Goal: Task Accomplishment & Management: Manage account settings

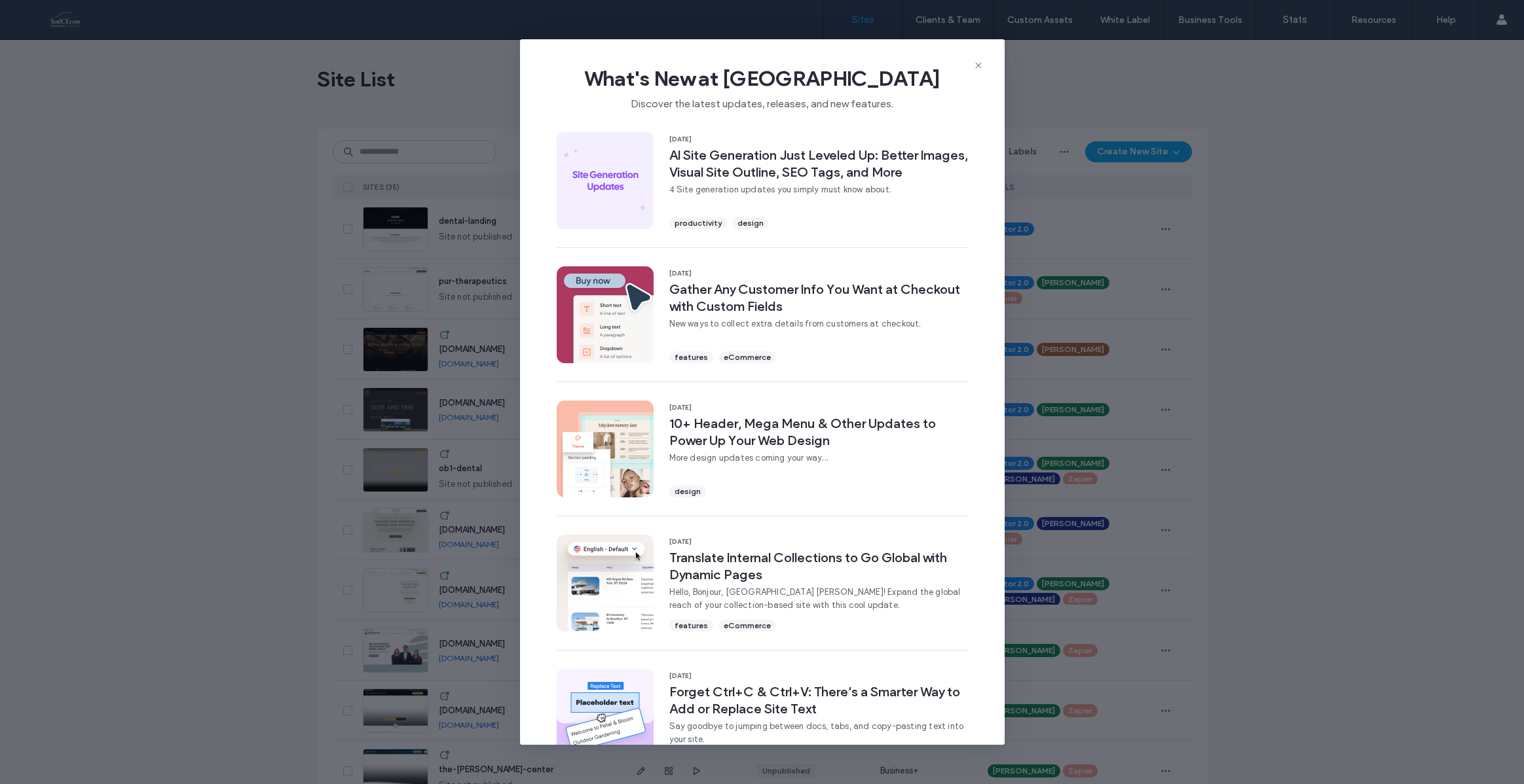
click at [976, 64] on icon at bounding box center [978, 65] width 10 height 10
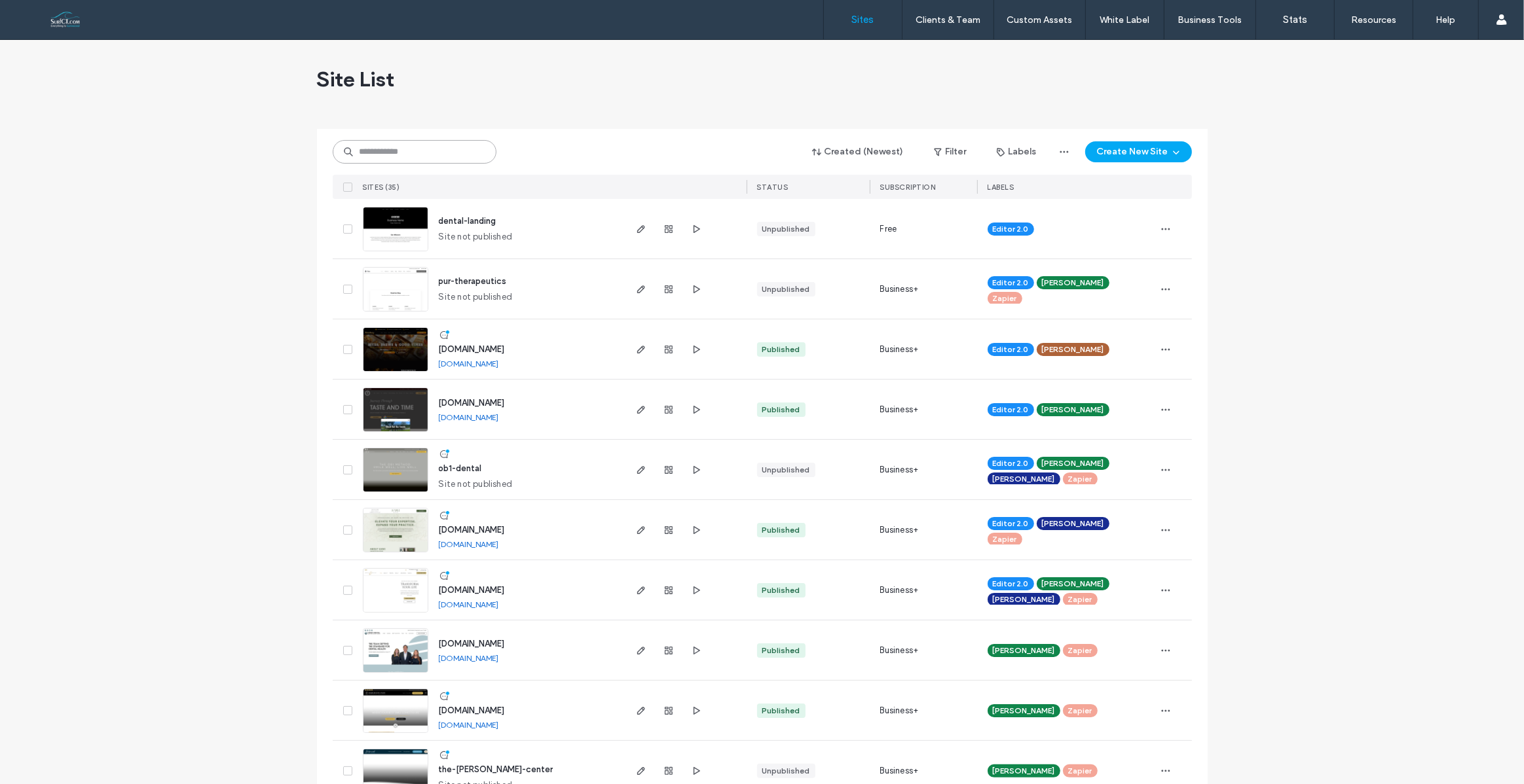
click at [406, 152] on input at bounding box center [414, 152] width 163 height 24
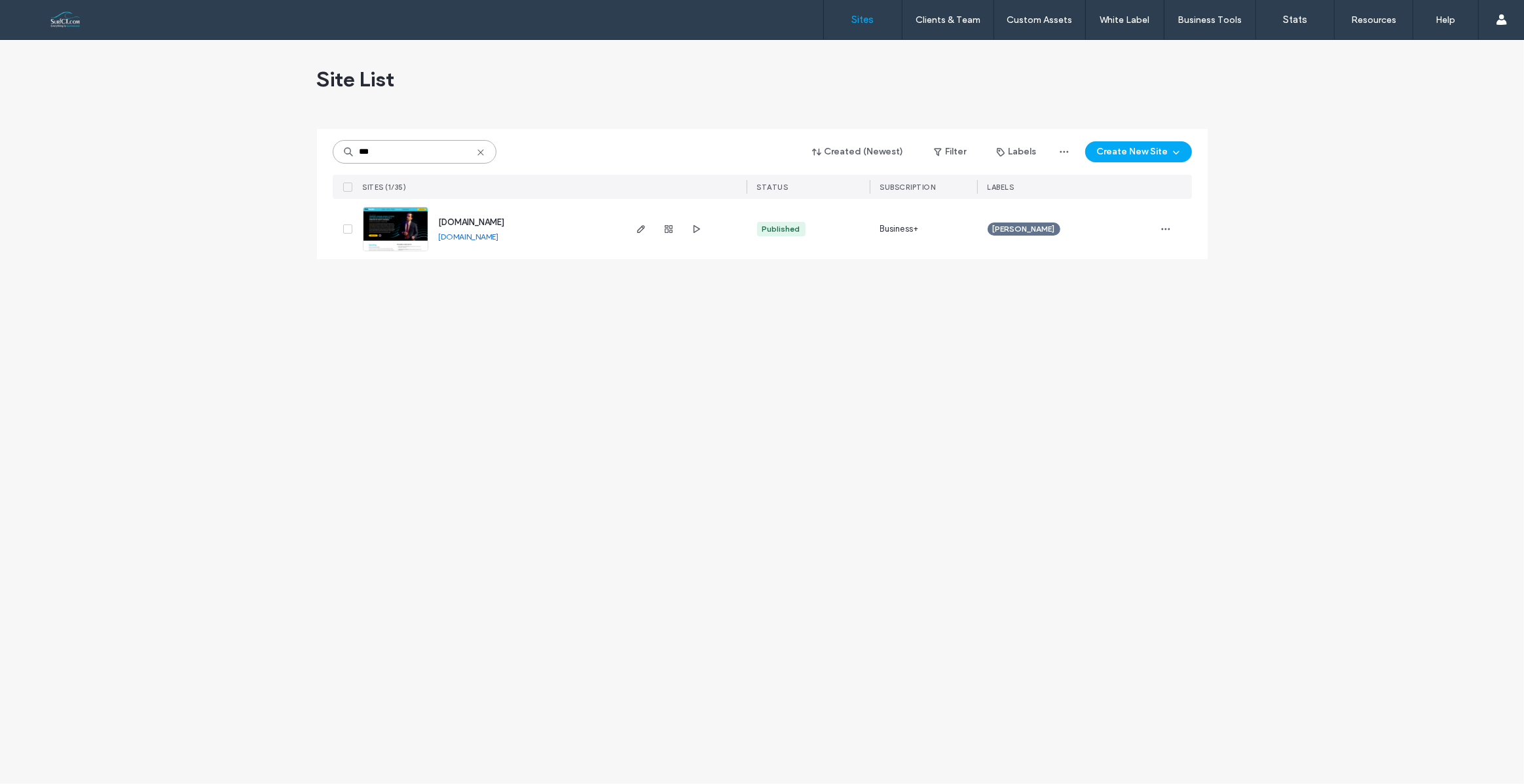
type input "***"
click at [402, 242] on img at bounding box center [395, 251] width 64 height 89
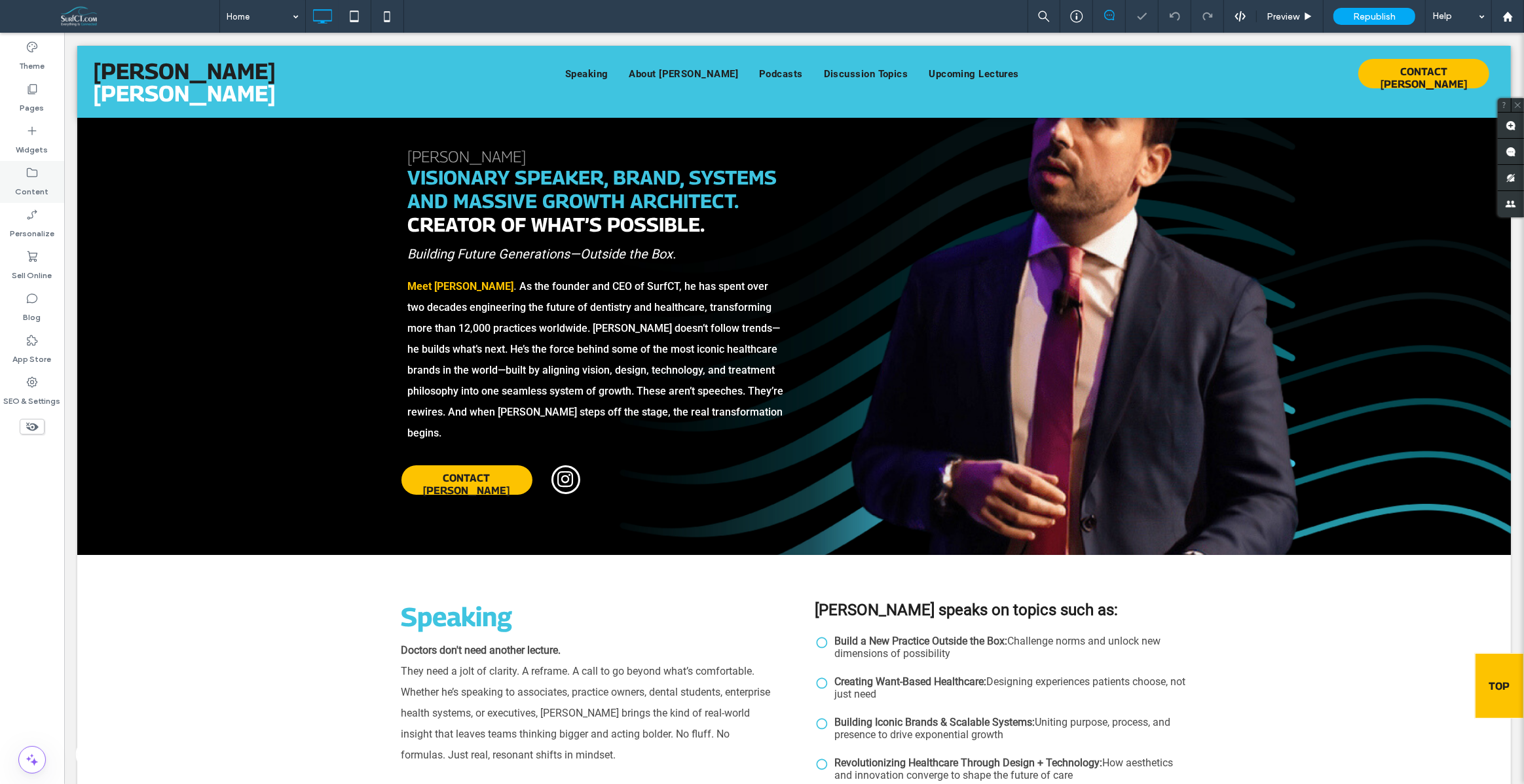
click at [37, 174] on use at bounding box center [31, 173] width 10 height 9
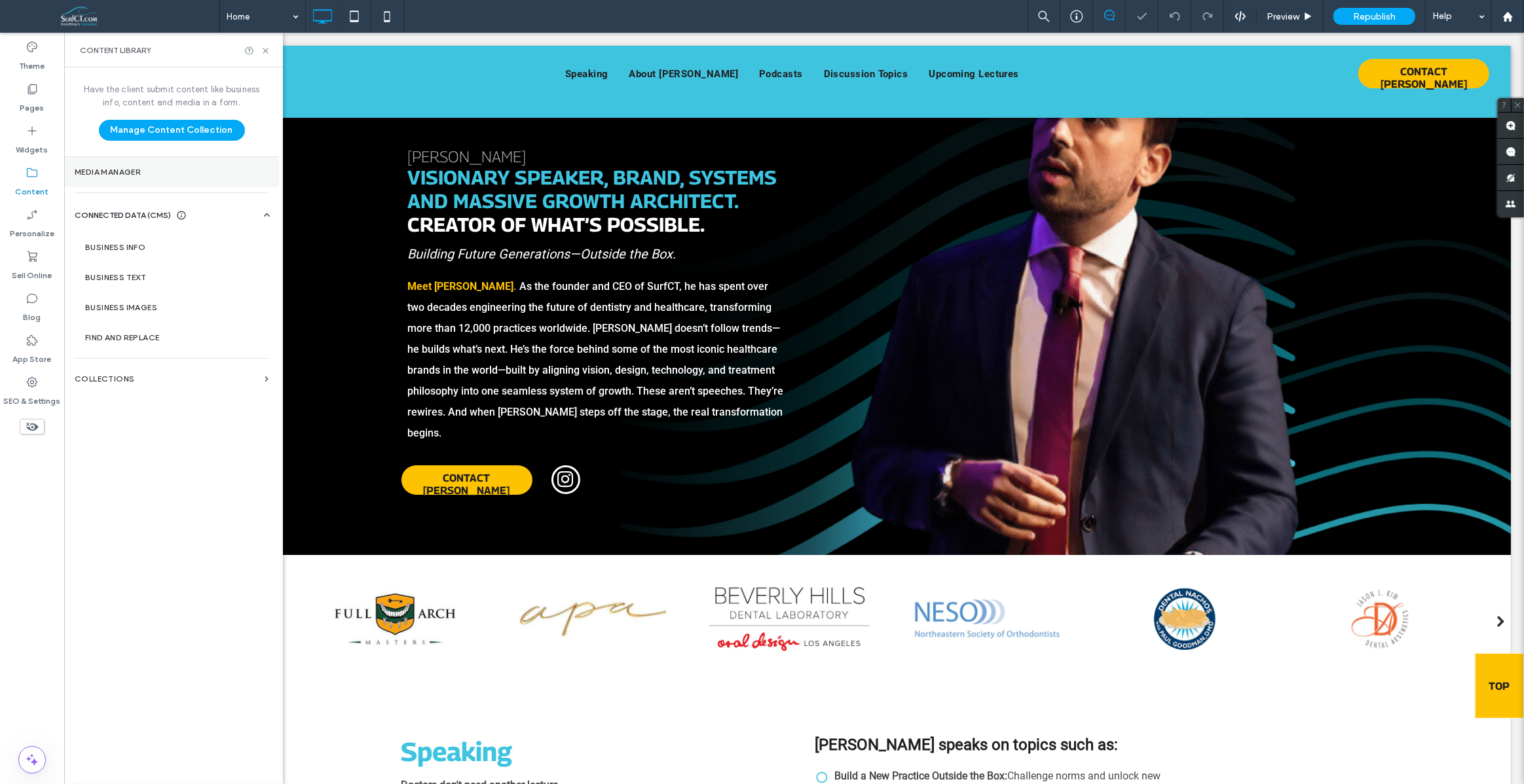
click at [88, 170] on label "Media Manager" at bounding box center [171, 172] width 194 height 9
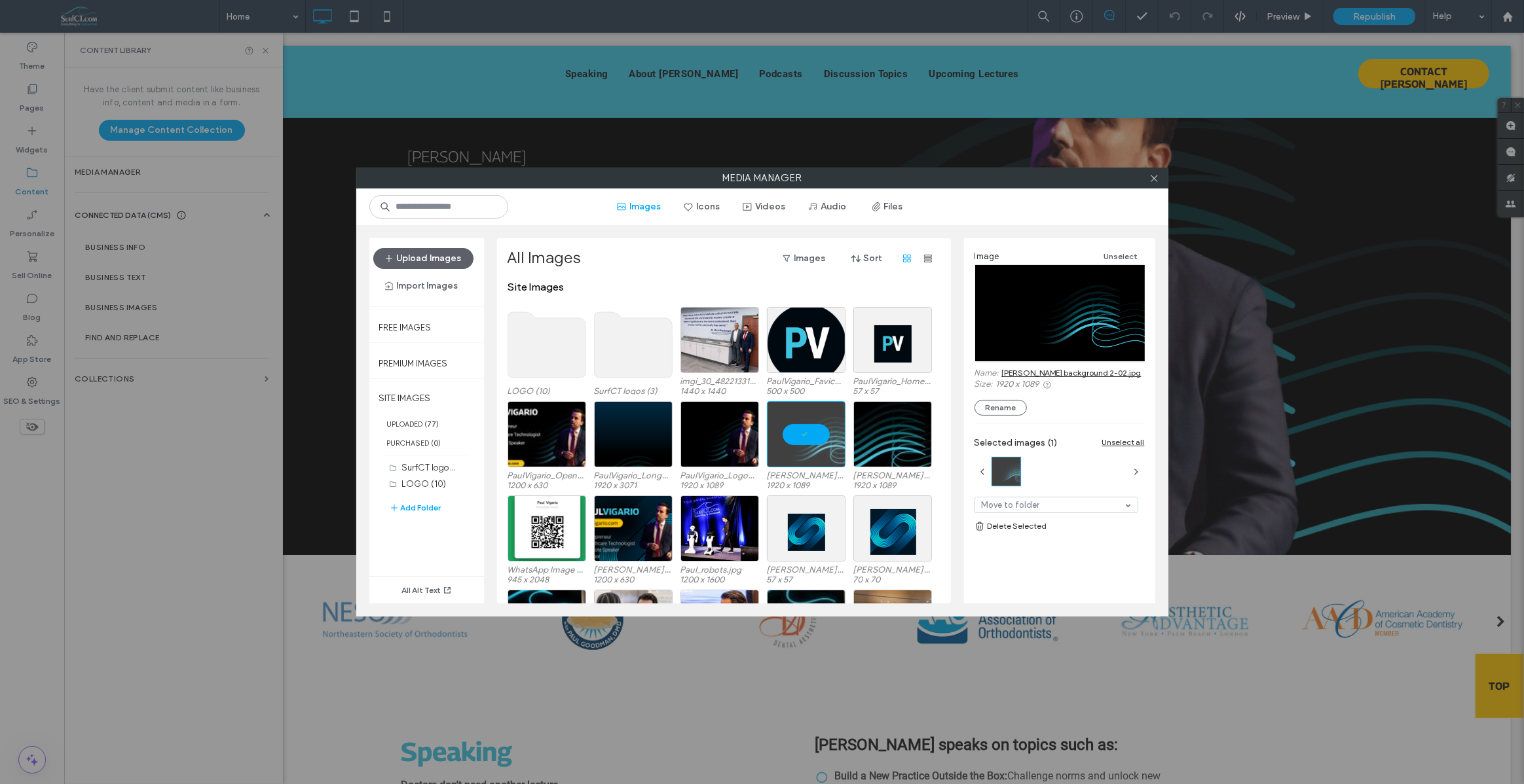
click at [1036, 374] on link "[PERSON_NAME] background 2-02.jpg" at bounding box center [1071, 372] width 139 height 9
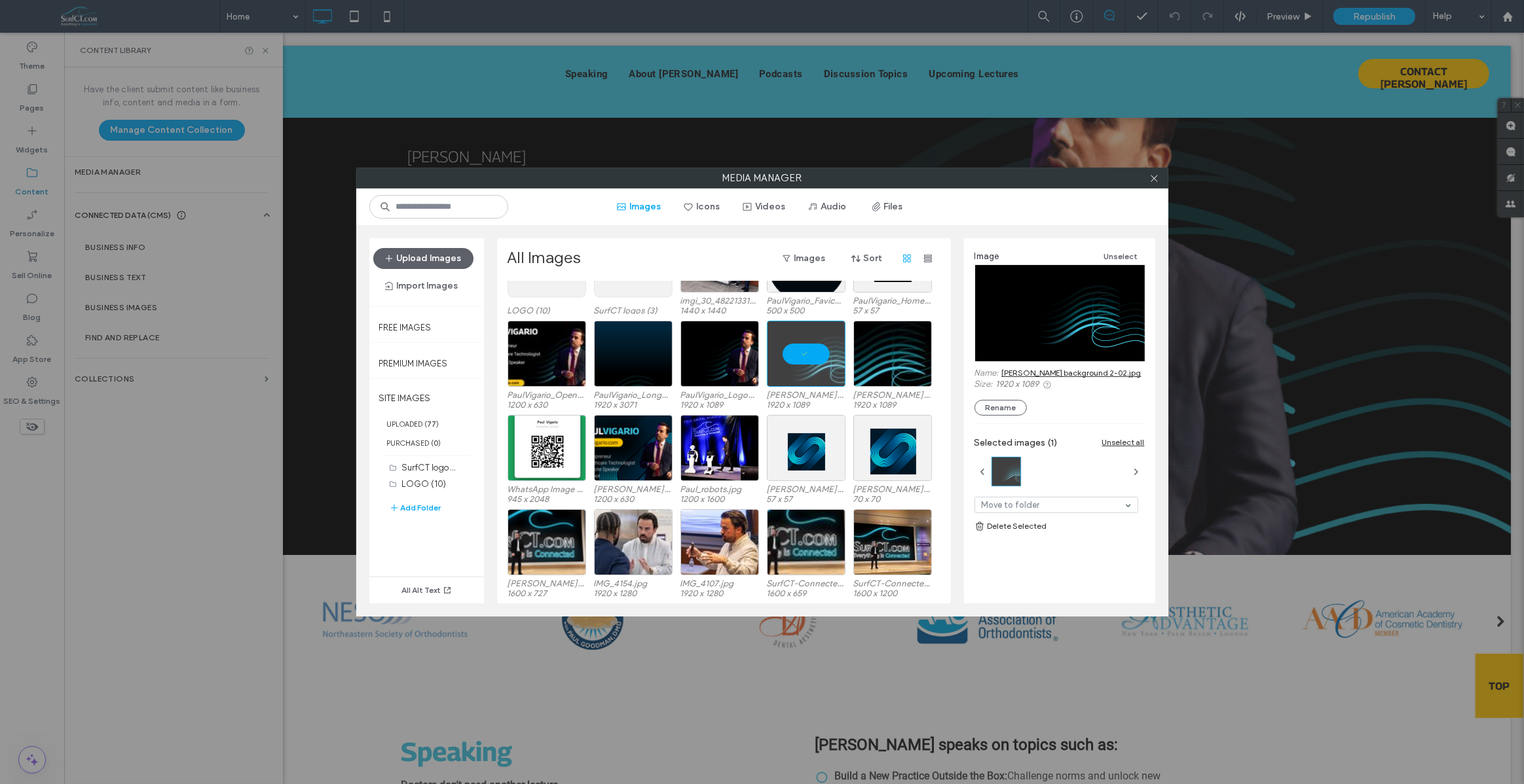
scroll to position [93, 0]
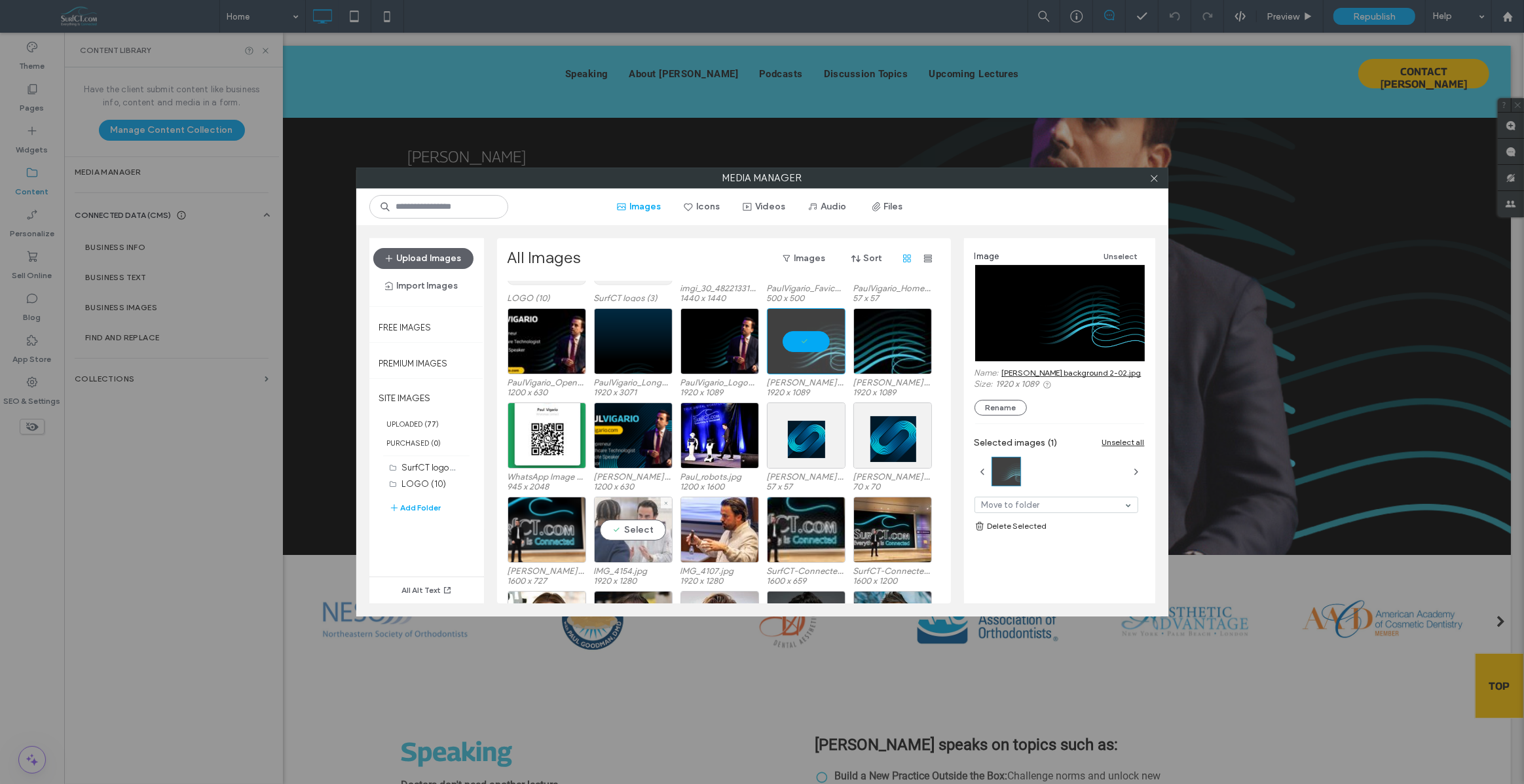
click at [631, 514] on div "Select" at bounding box center [633, 529] width 79 height 66
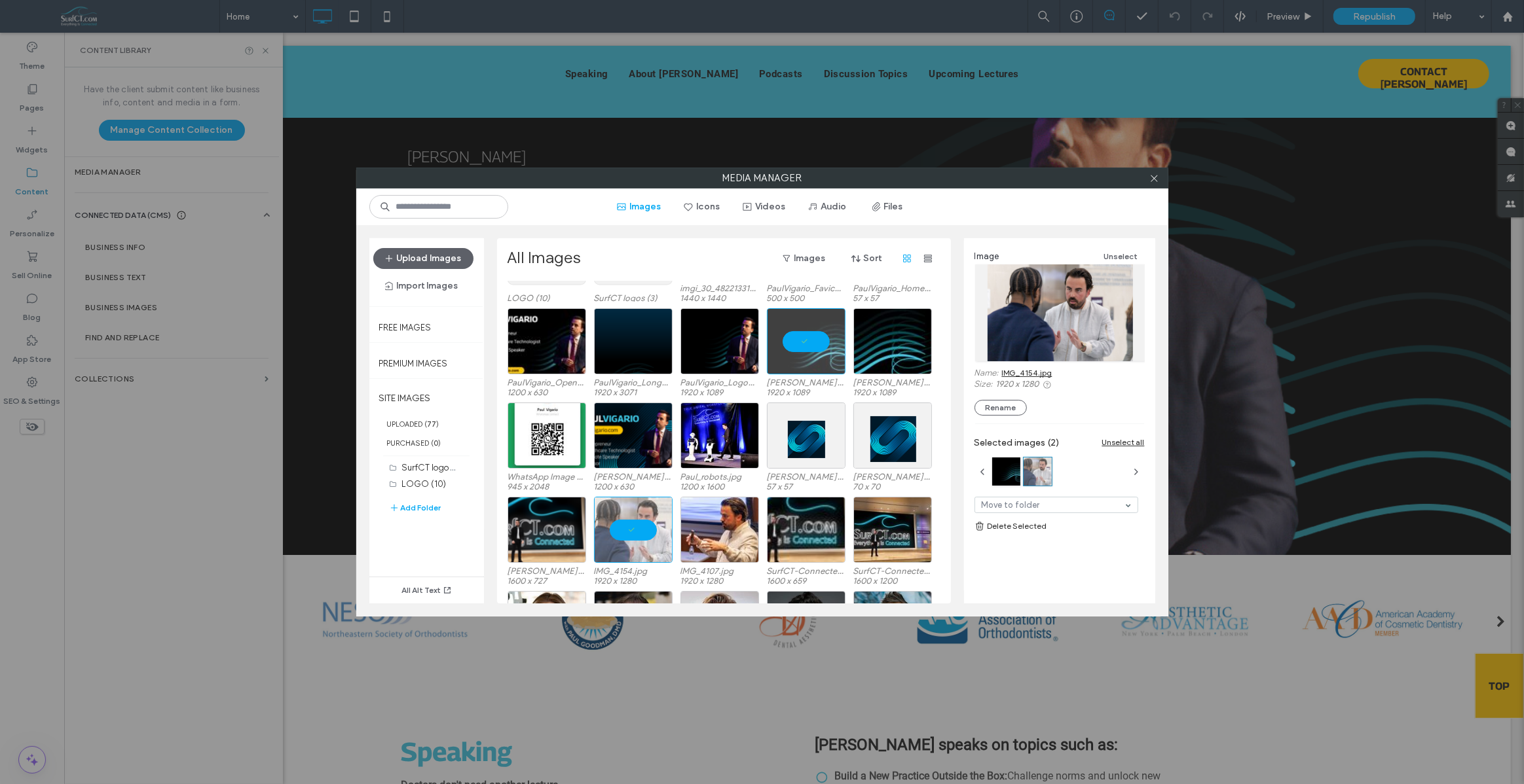
click at [1037, 372] on link "IMG_4154.jpg" at bounding box center [1027, 372] width 50 height 9
drag, startPoint x: 814, startPoint y: 346, endPoint x: 794, endPoint y: 377, distance: 36.9
click at [814, 346] on div at bounding box center [806, 341] width 79 height 66
click at [634, 536] on div at bounding box center [633, 529] width 79 height 66
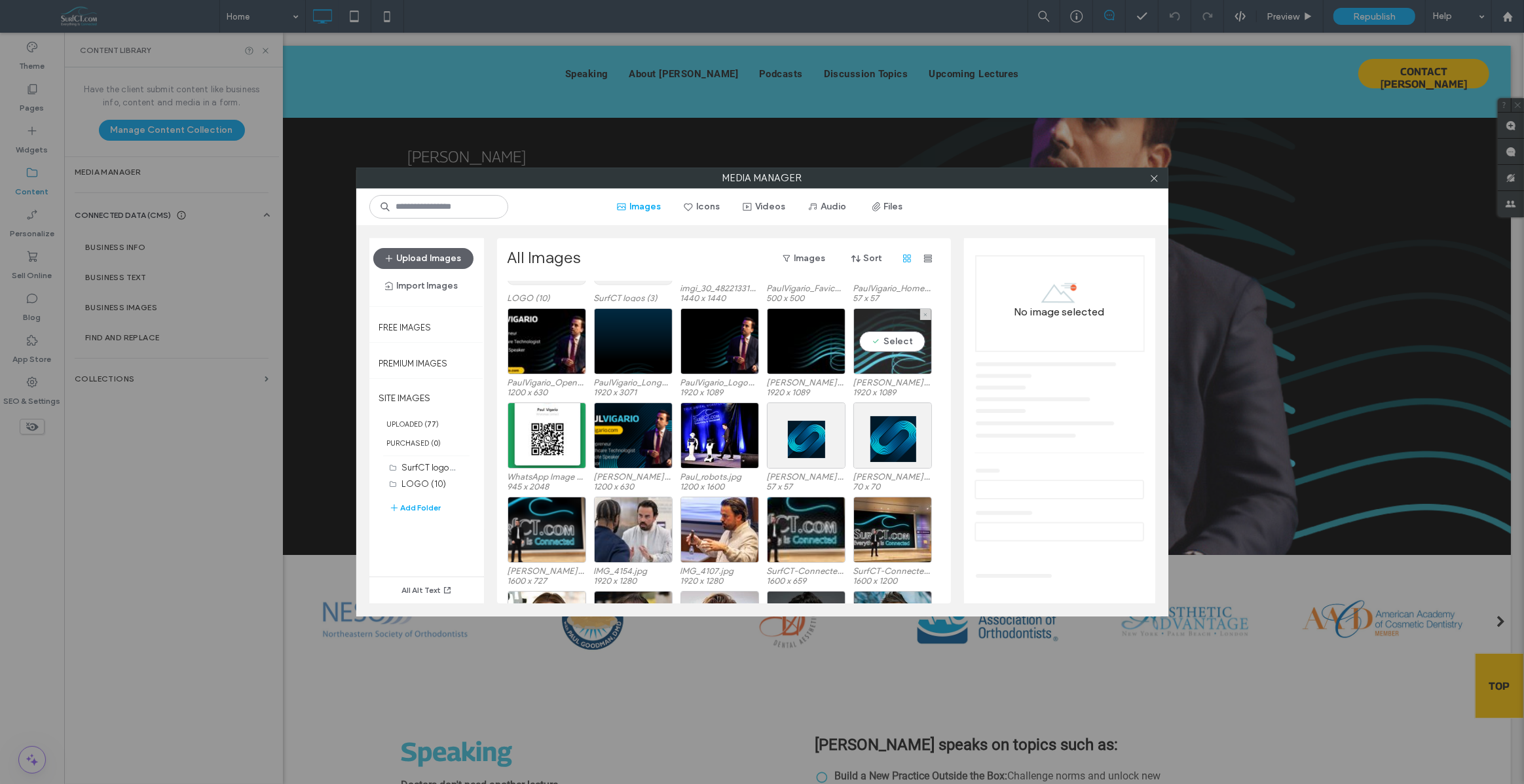
click at [865, 365] on div "Select" at bounding box center [893, 341] width 79 height 66
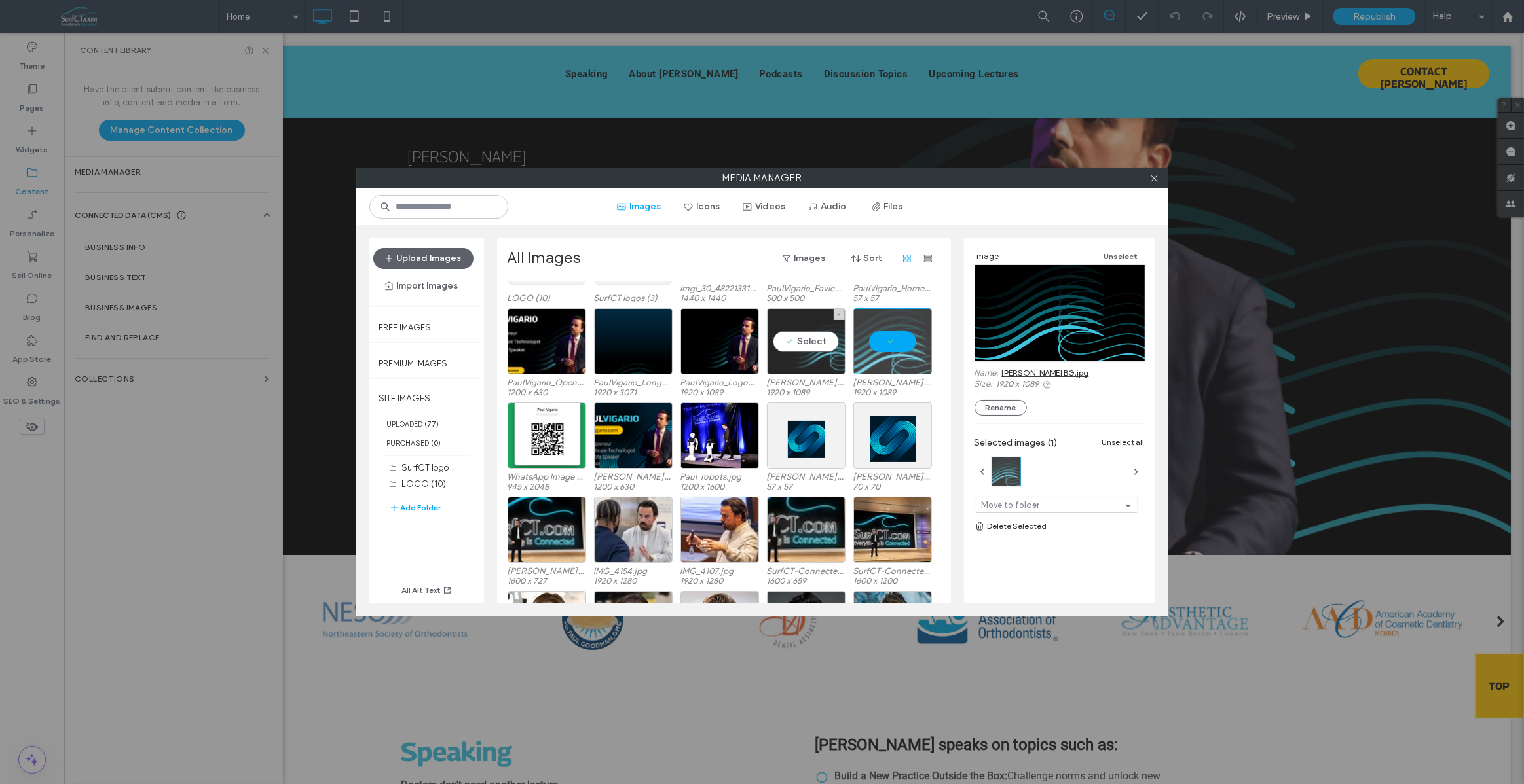
click at [795, 365] on div "Select" at bounding box center [806, 341] width 79 height 66
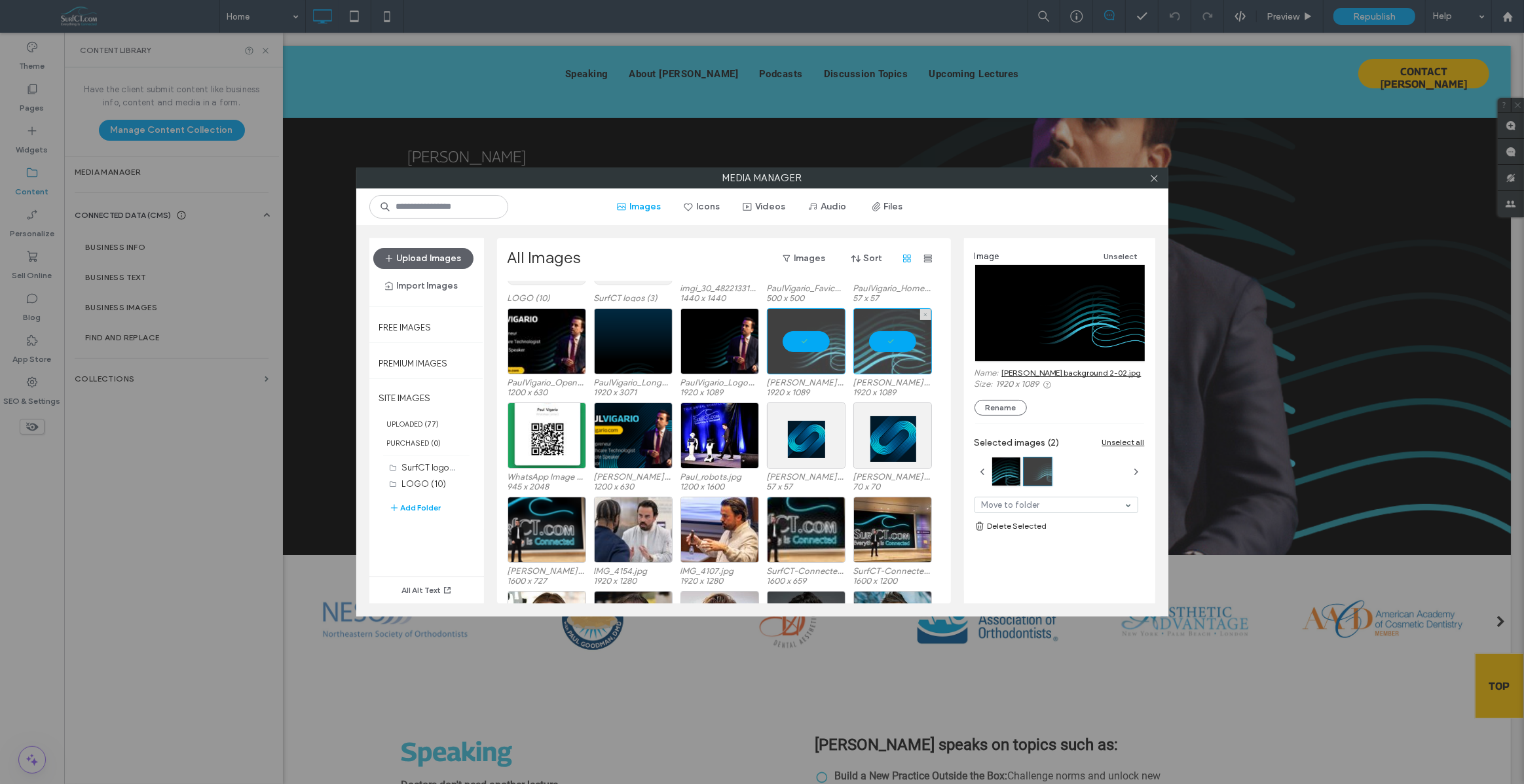
click at [865, 366] on div at bounding box center [893, 341] width 79 height 66
click at [824, 364] on div at bounding box center [806, 341] width 79 height 66
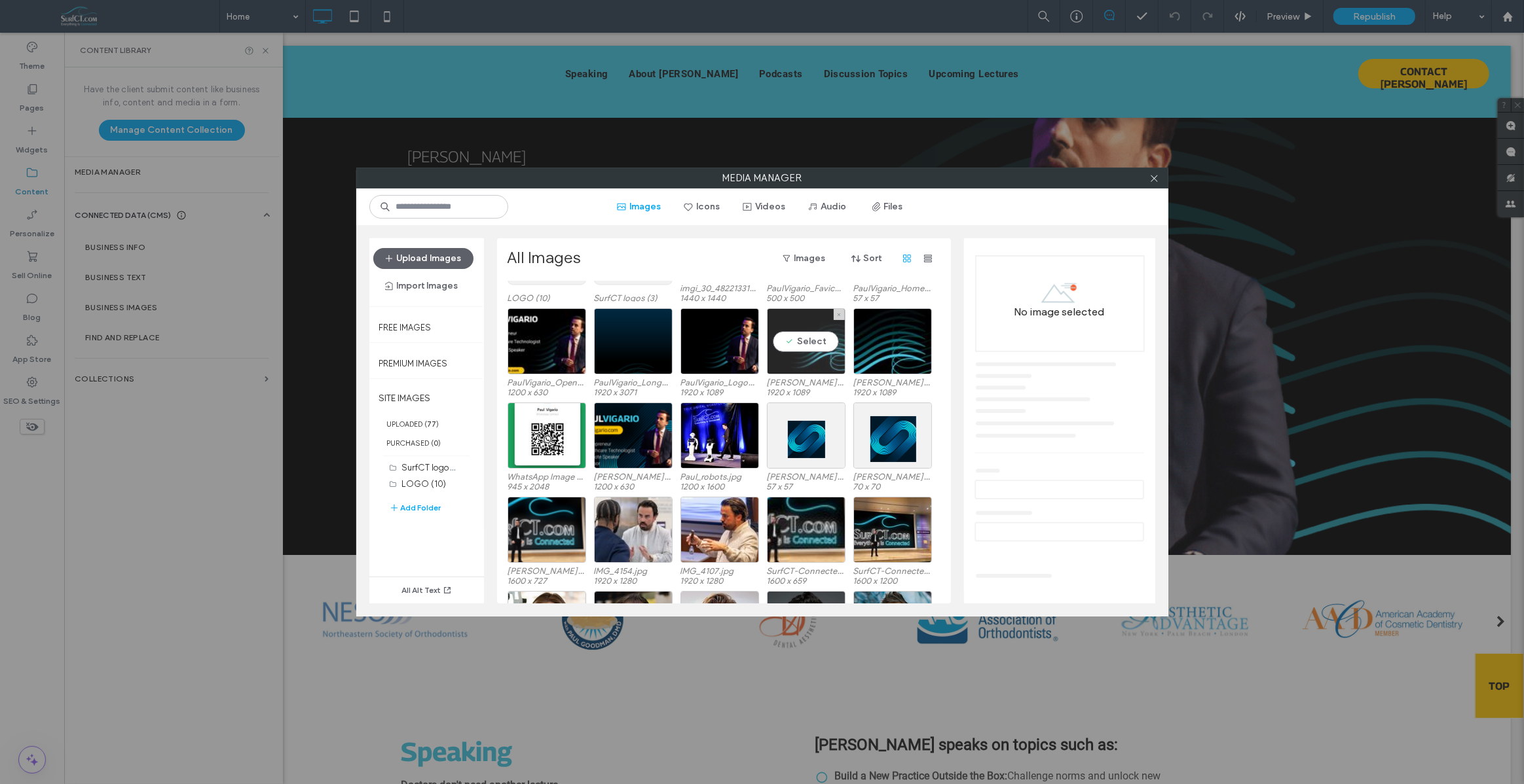
click at [824, 363] on div "Select" at bounding box center [806, 341] width 79 height 66
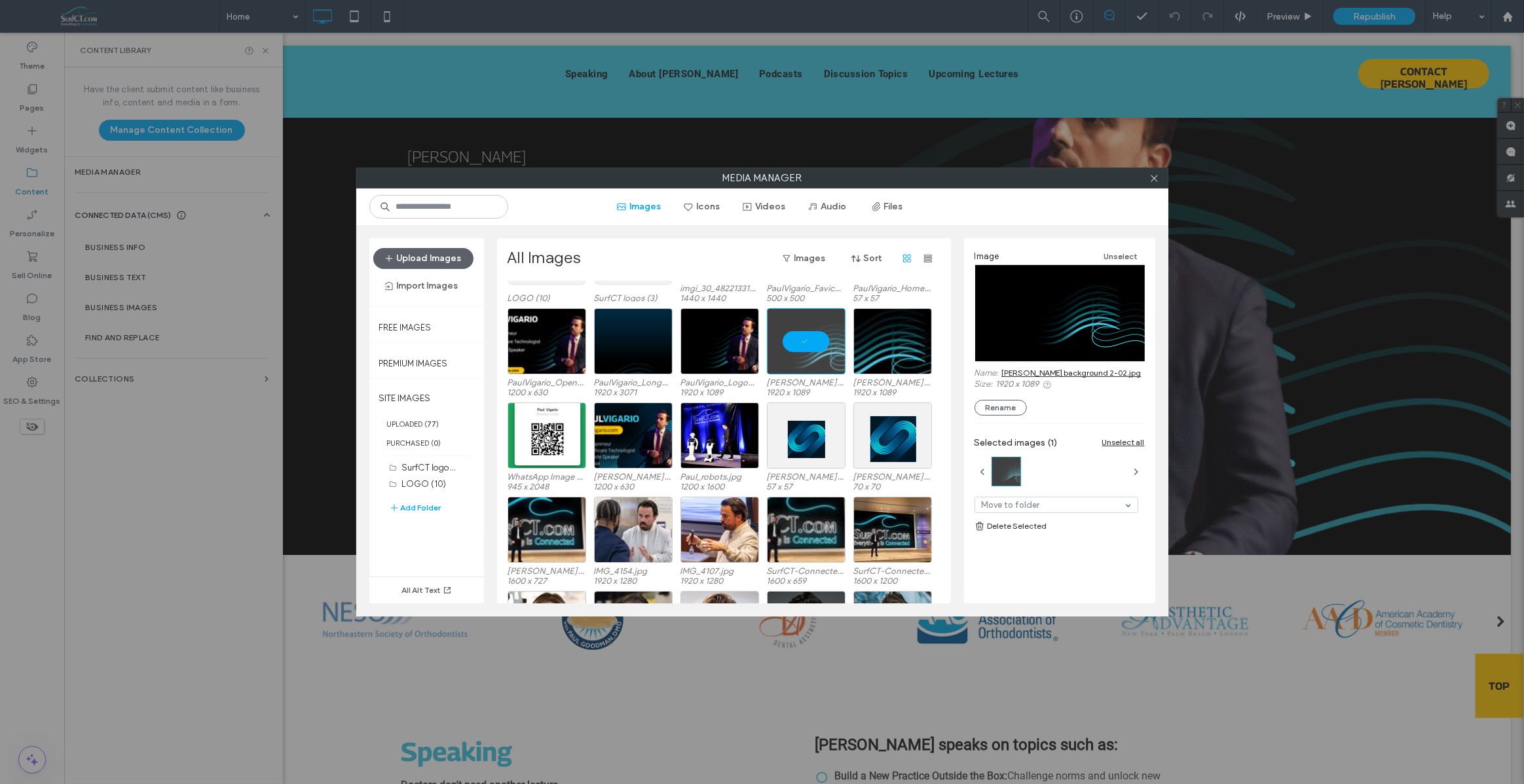
click at [1012, 374] on link "[PERSON_NAME] background 2-02.jpg" at bounding box center [1071, 372] width 139 height 9
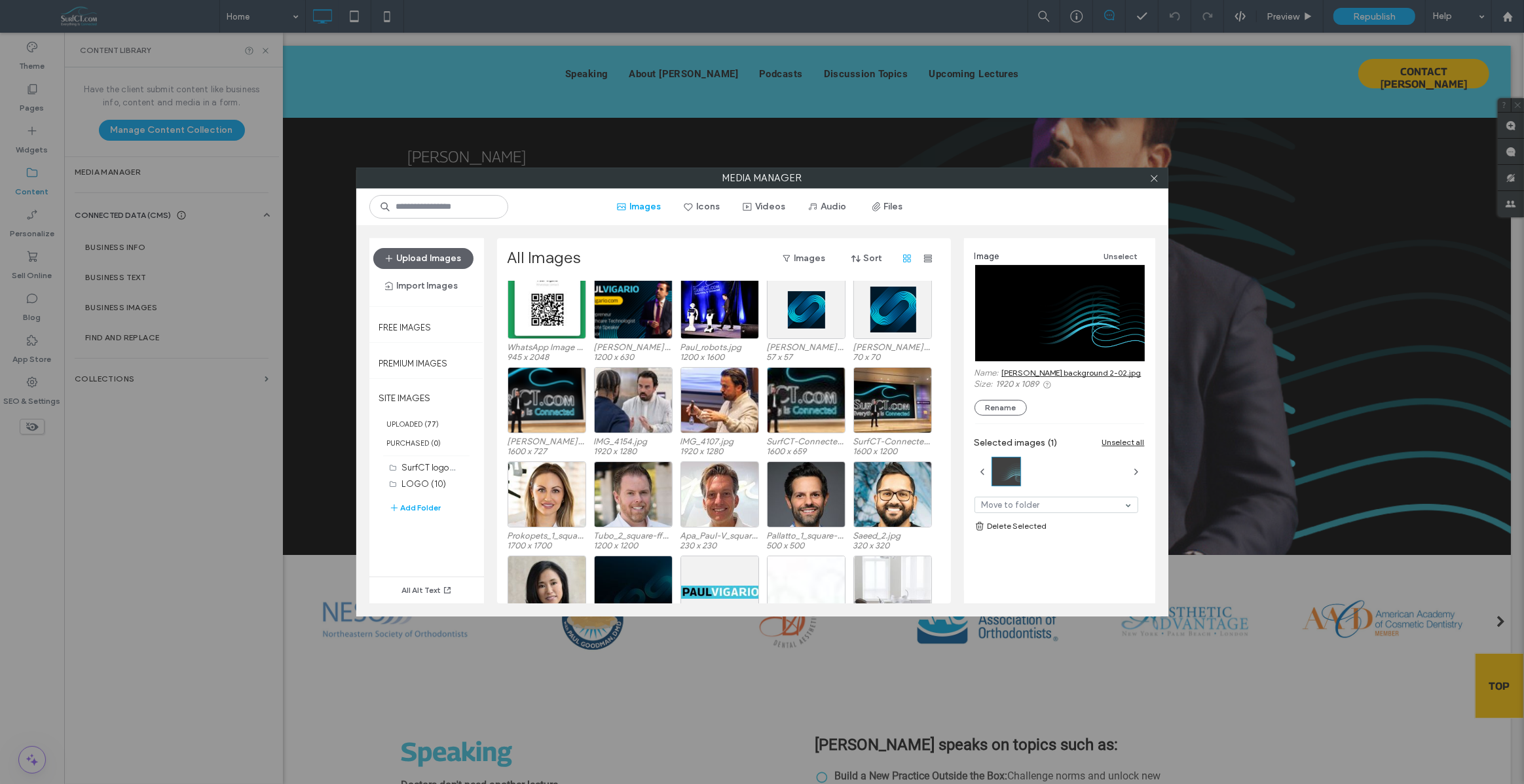
scroll to position [279, 0]
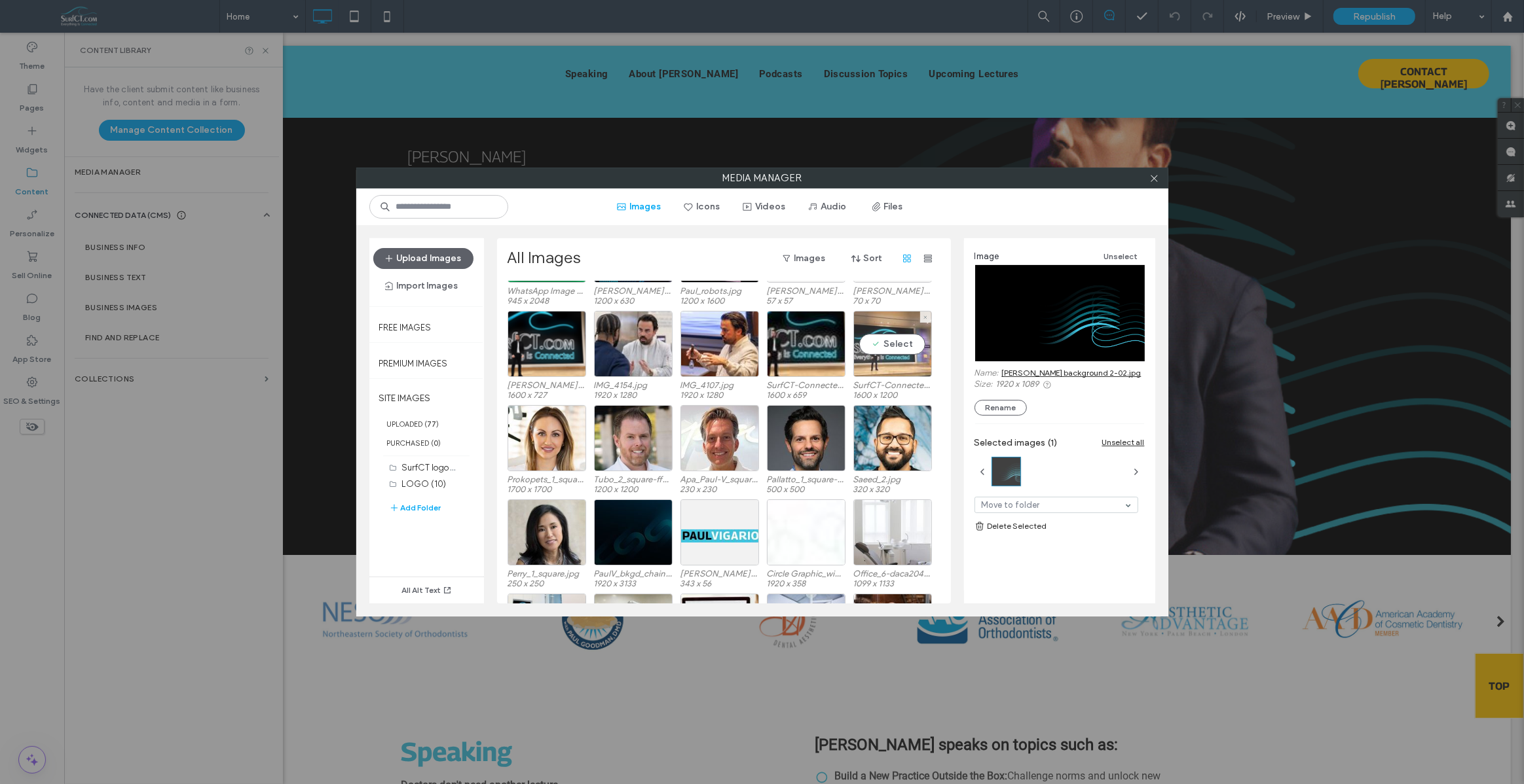
click at [886, 358] on div "Select" at bounding box center [893, 344] width 79 height 66
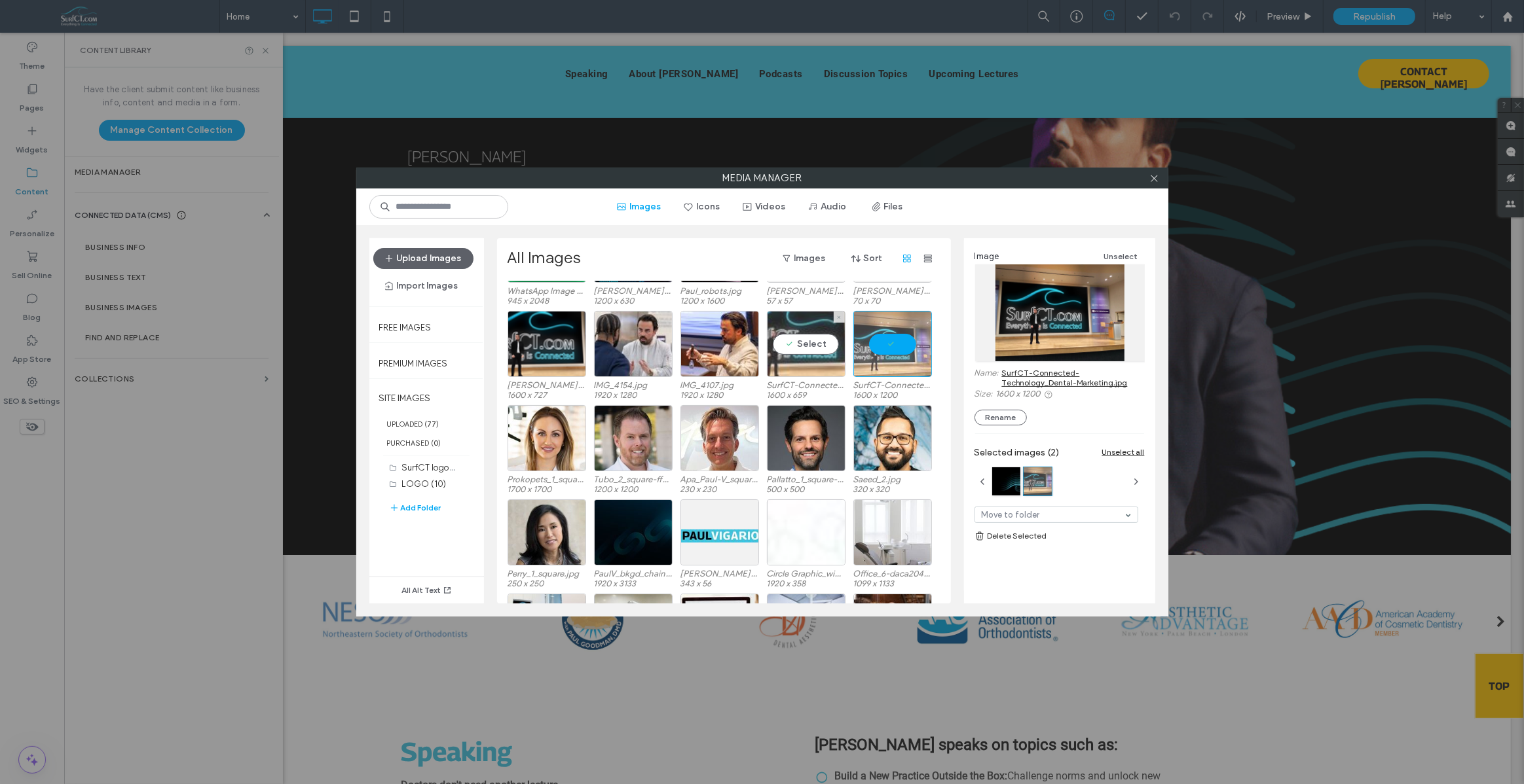
click at [818, 368] on div "Select" at bounding box center [806, 344] width 79 height 66
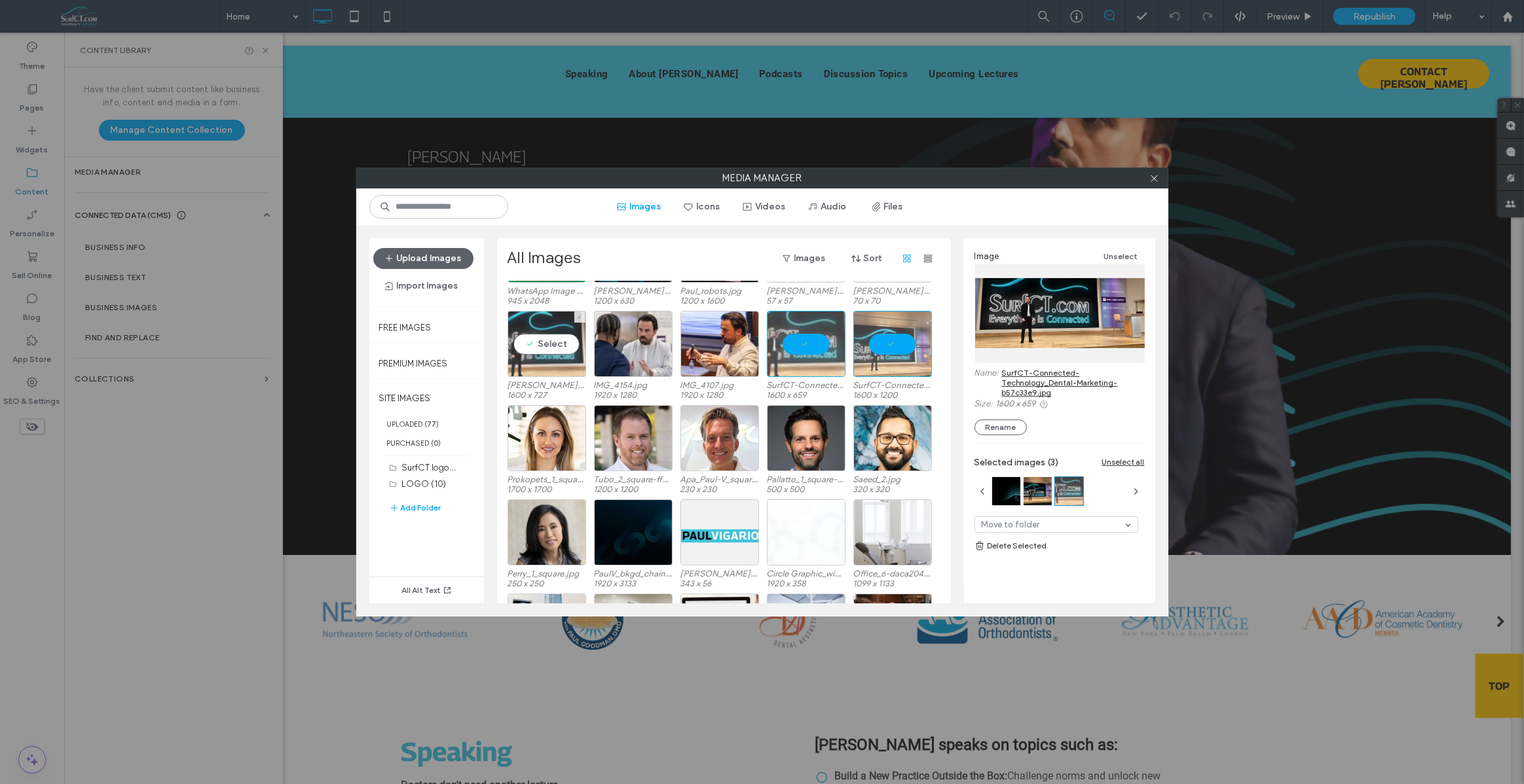
click at [569, 368] on div "Select" at bounding box center [547, 344] width 79 height 66
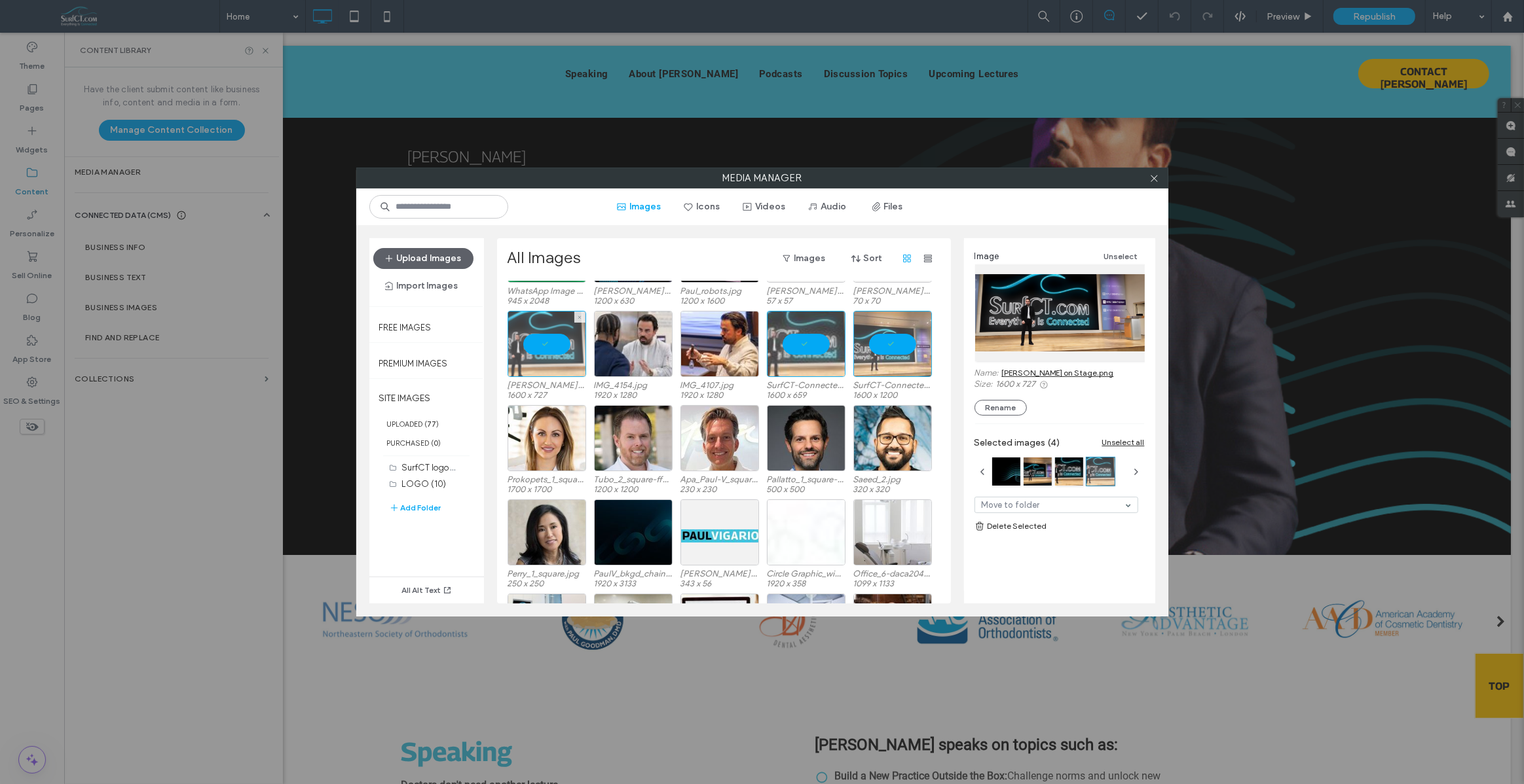
drag, startPoint x: 581, startPoint y: 371, endPoint x: 790, endPoint y: 365, distance: 209.1
click at [582, 371] on div at bounding box center [547, 344] width 79 height 66
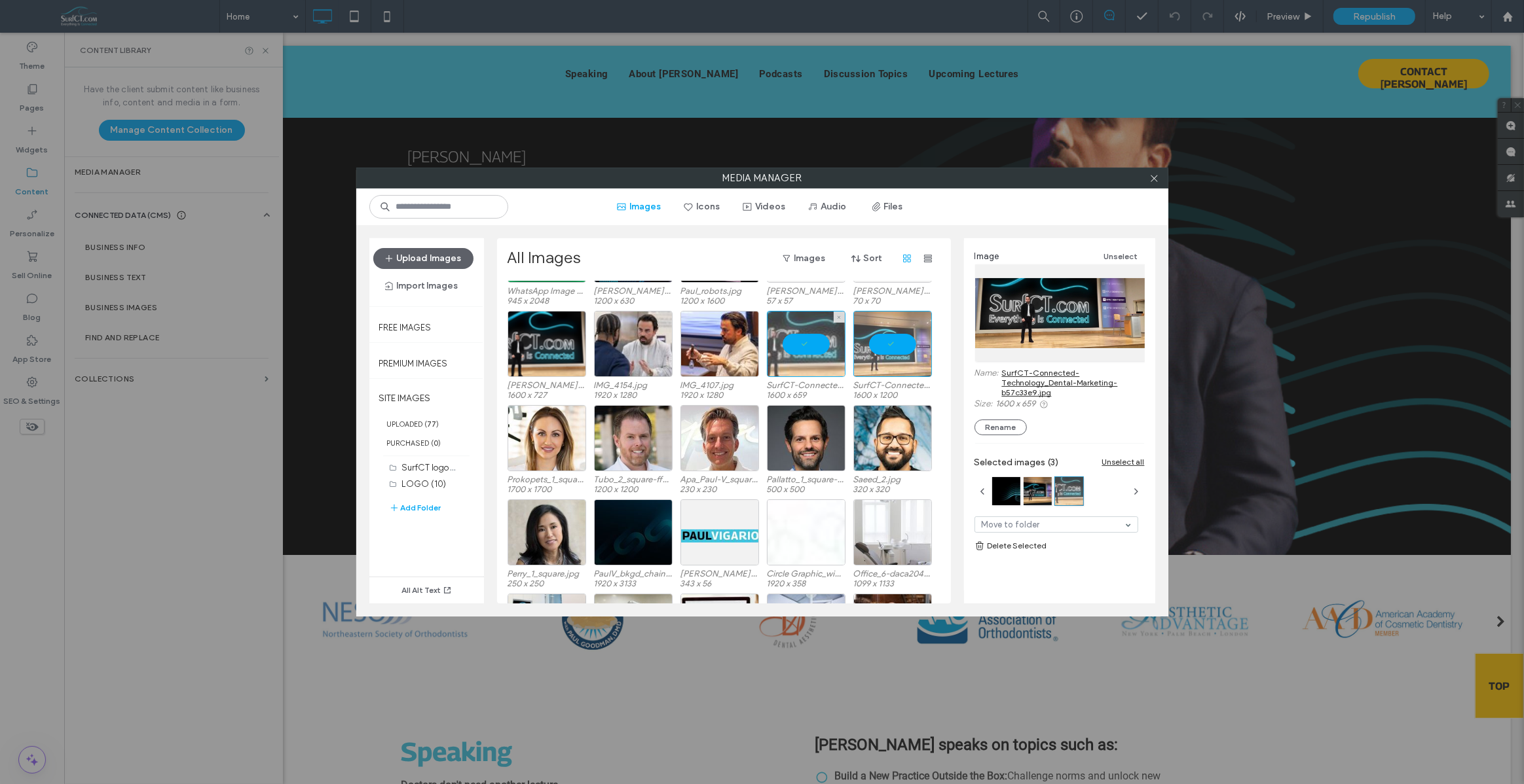
click at [814, 362] on div at bounding box center [806, 344] width 79 height 66
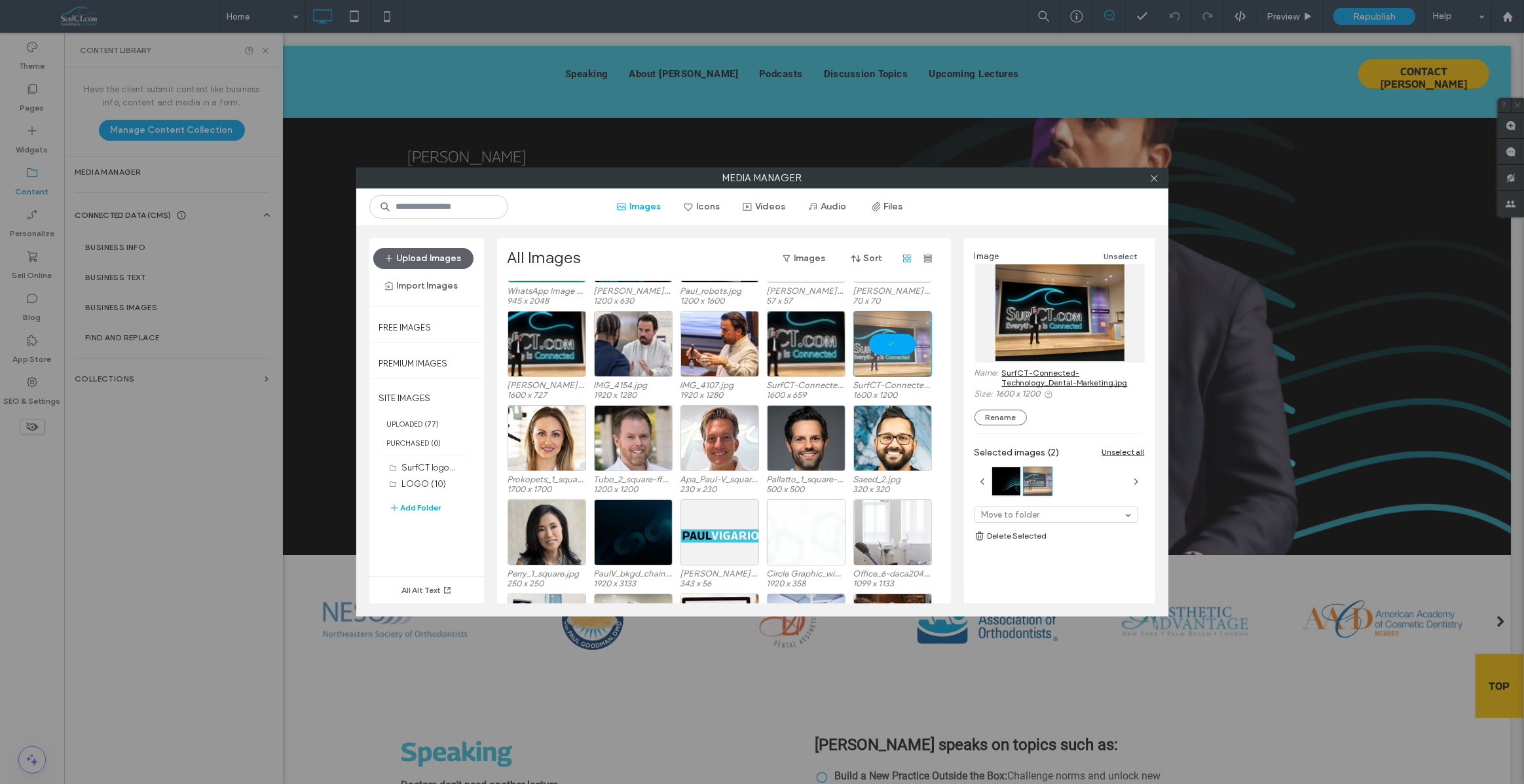
click at [1023, 373] on link "SurfCT-Connected-Technology_Dental-Marketing.jpg" at bounding box center [1074, 377] width 143 height 20
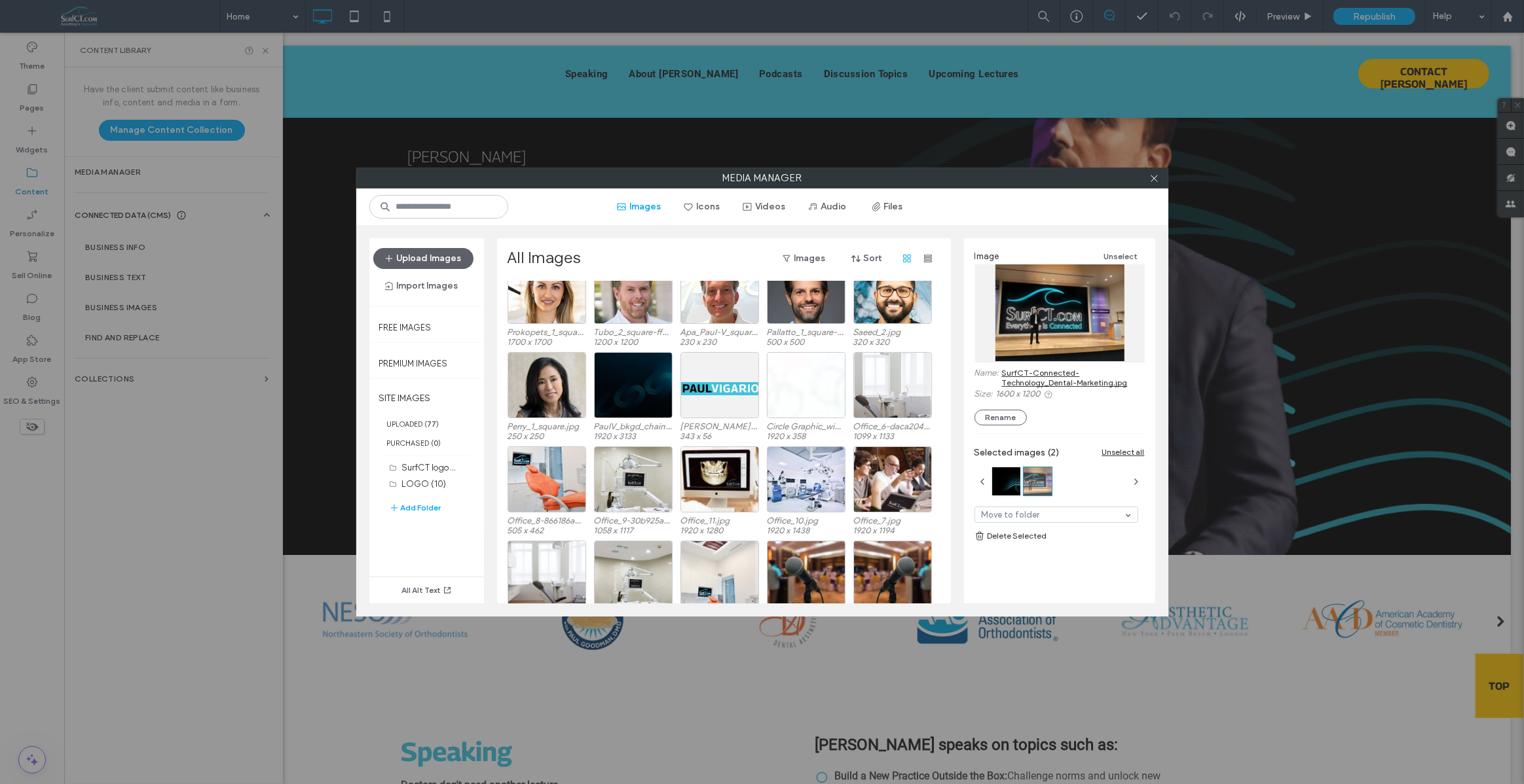
scroll to position [430, 0]
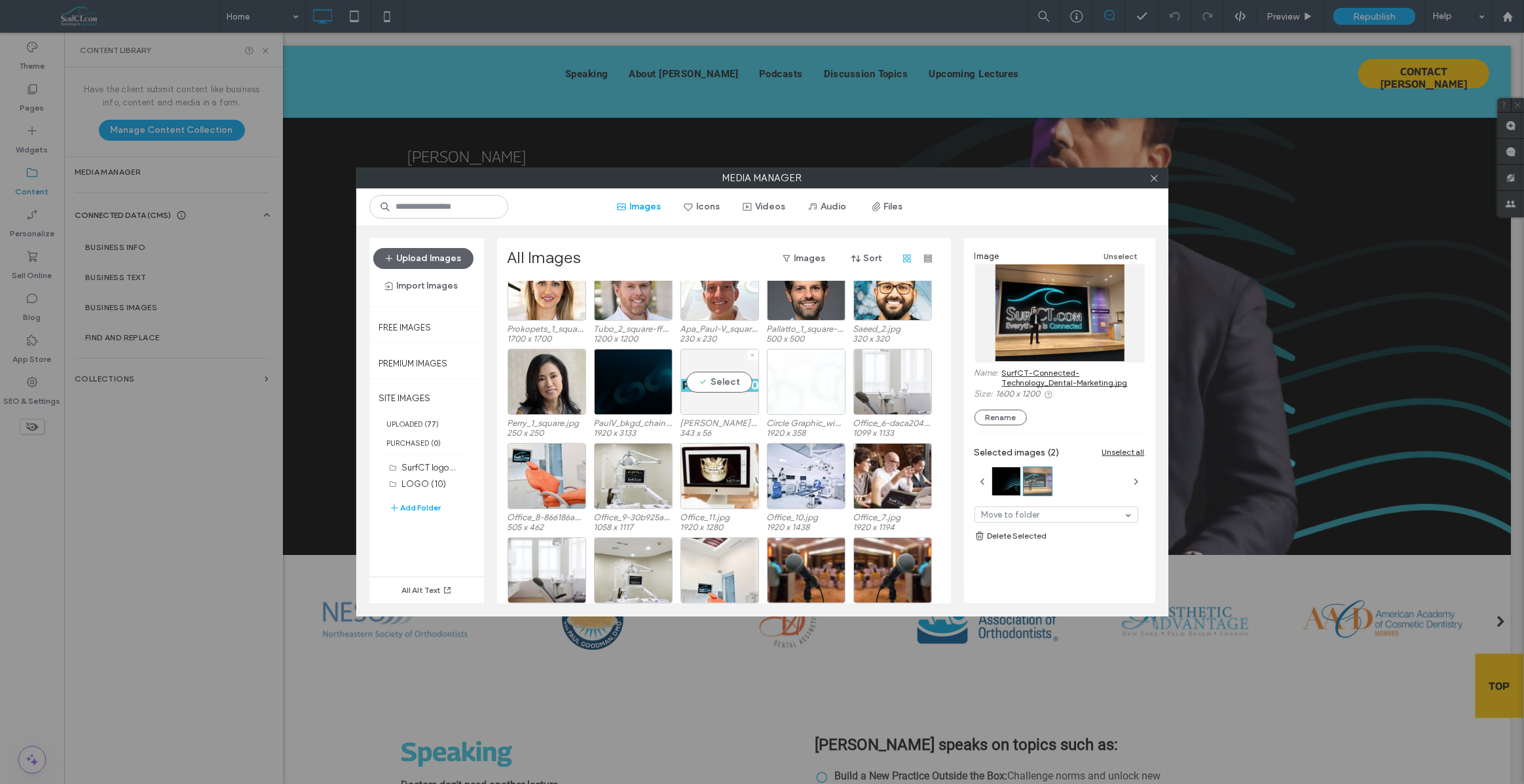
click at [711, 370] on div "Select" at bounding box center [720, 382] width 79 height 66
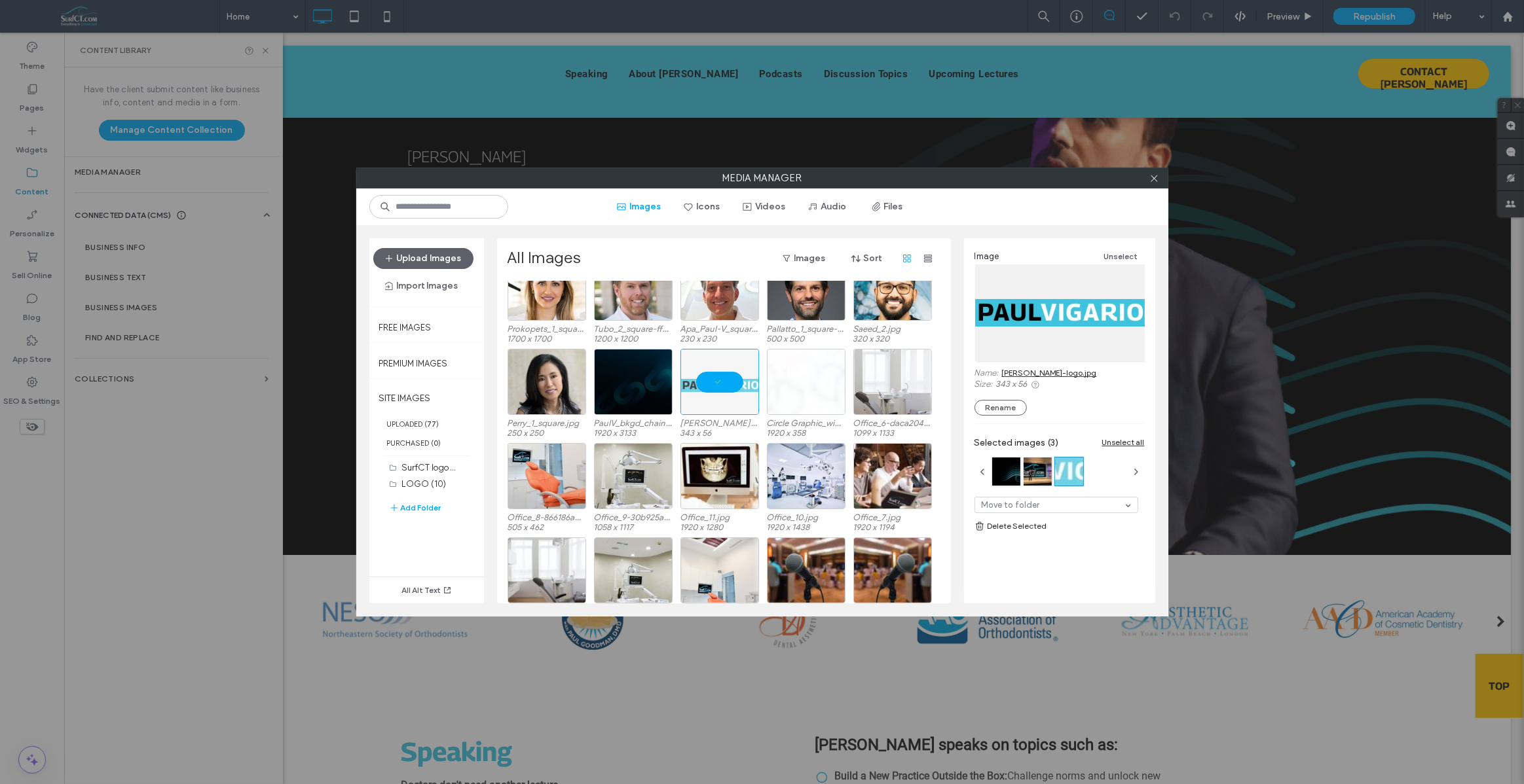
click at [1057, 376] on link "[PERSON_NAME]-logo.jpg" at bounding box center [1049, 372] width 95 height 9
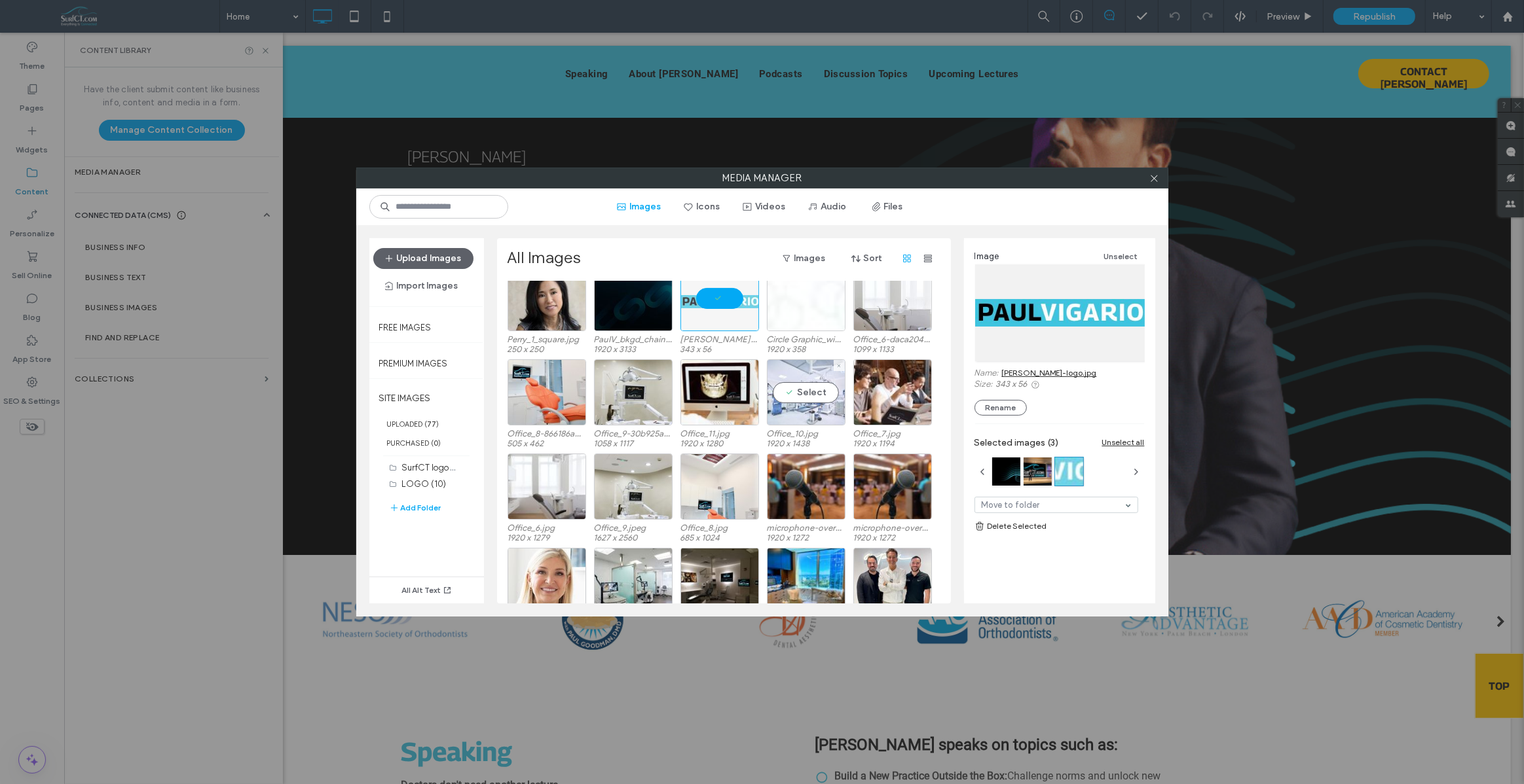
click at [803, 416] on div "Select" at bounding box center [806, 392] width 79 height 66
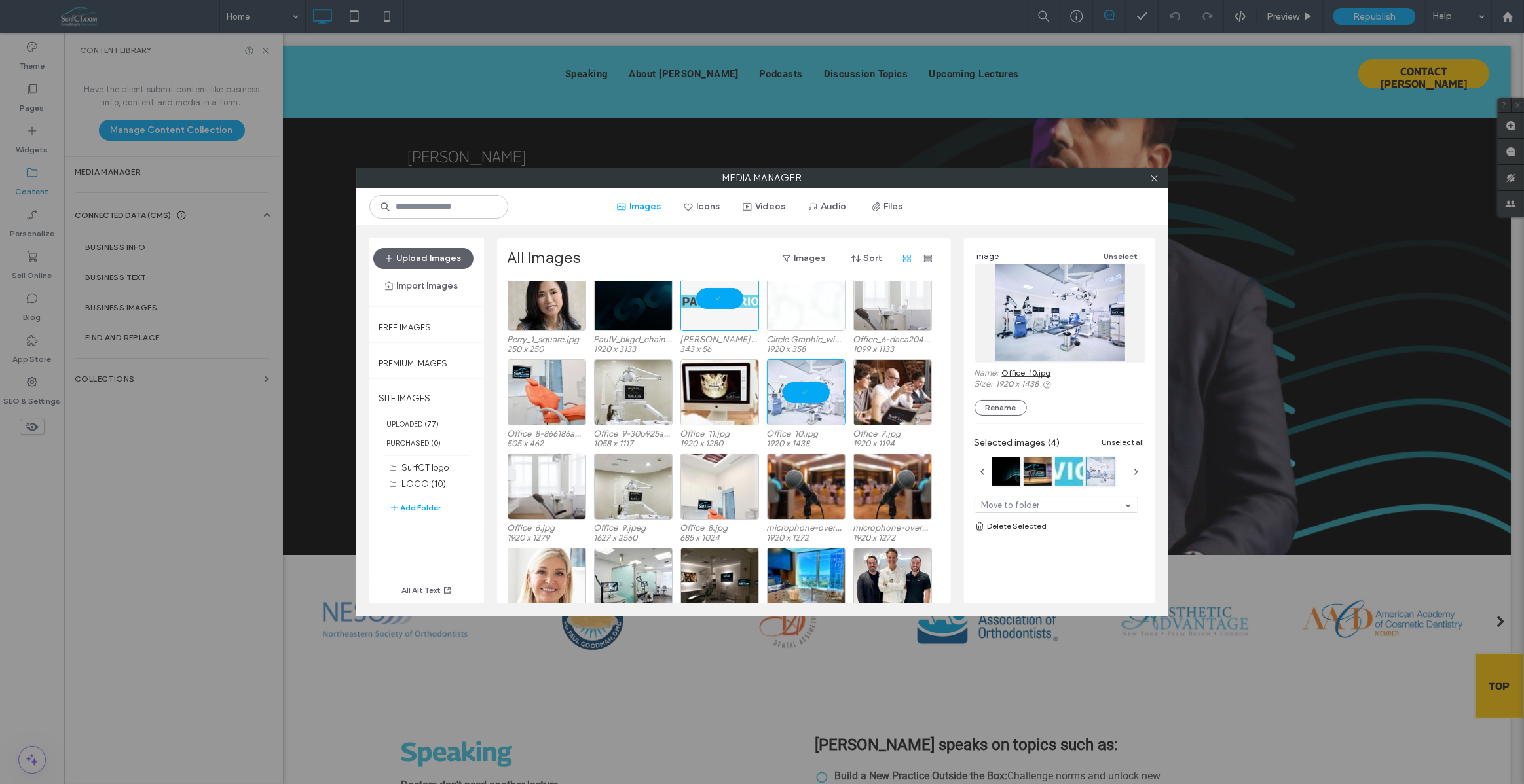
click at [1037, 372] on link "Office_10.jpg" at bounding box center [1026, 372] width 49 height 9
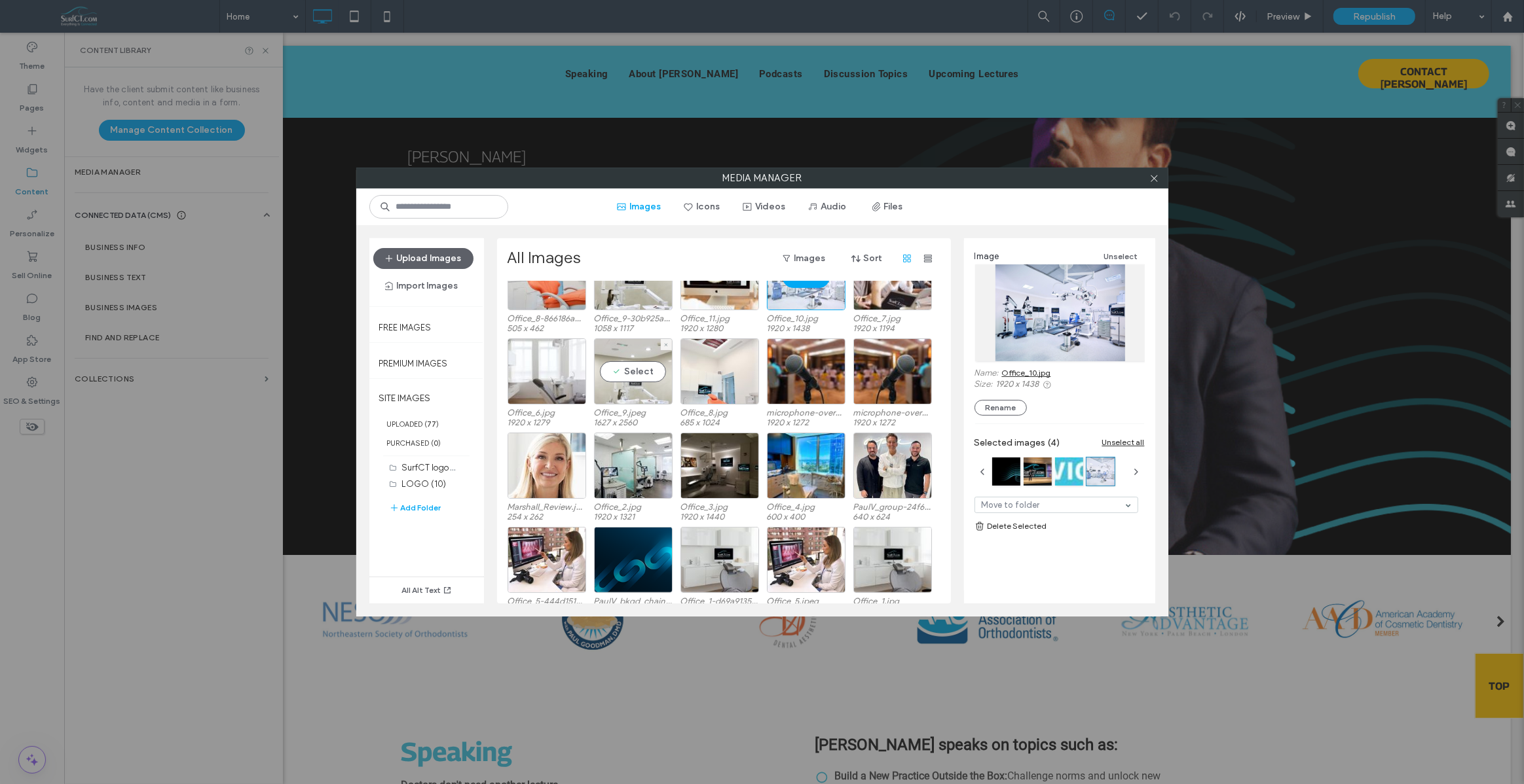
scroll to position [638, 0]
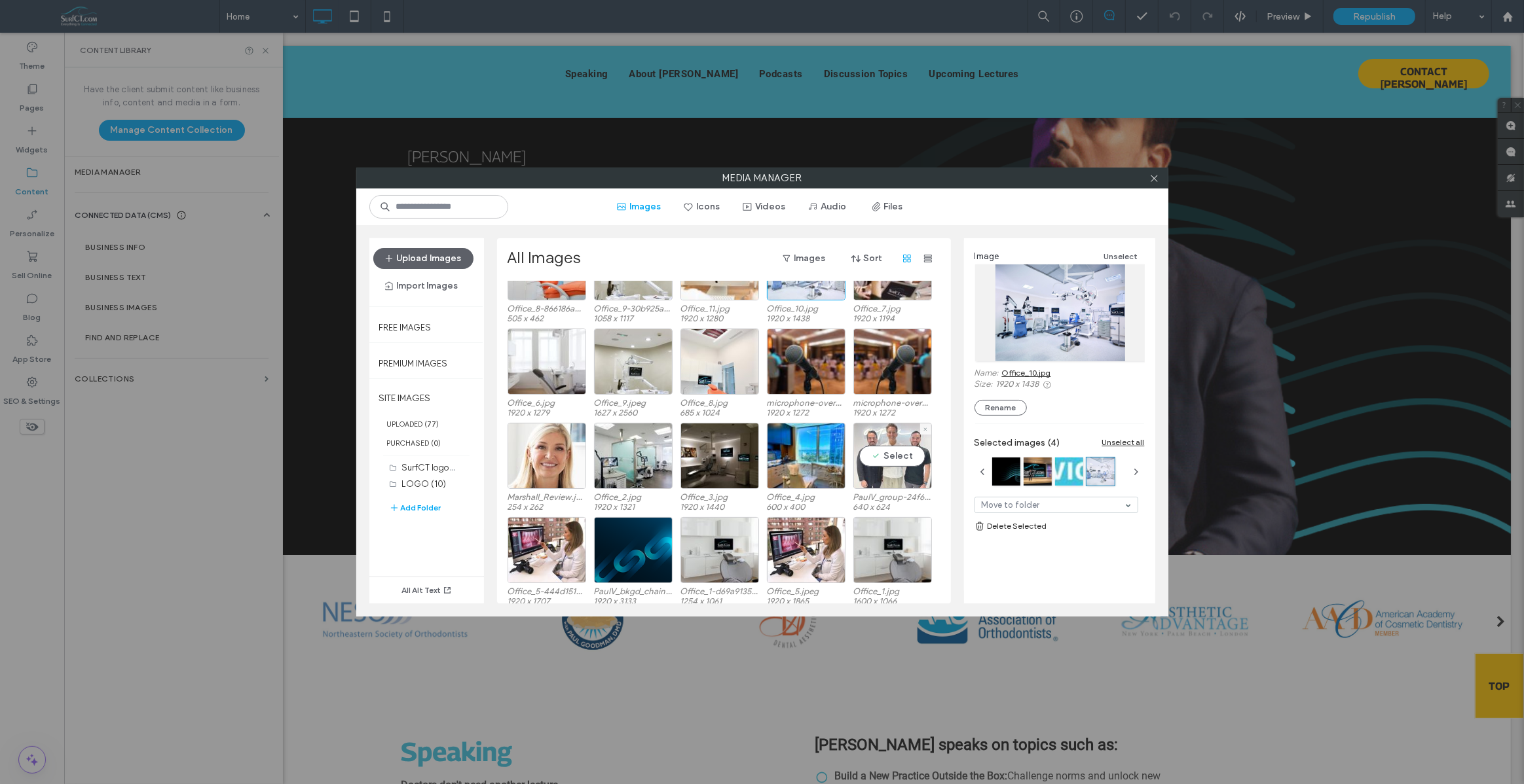
click at [902, 434] on div "Select" at bounding box center [893, 456] width 79 height 66
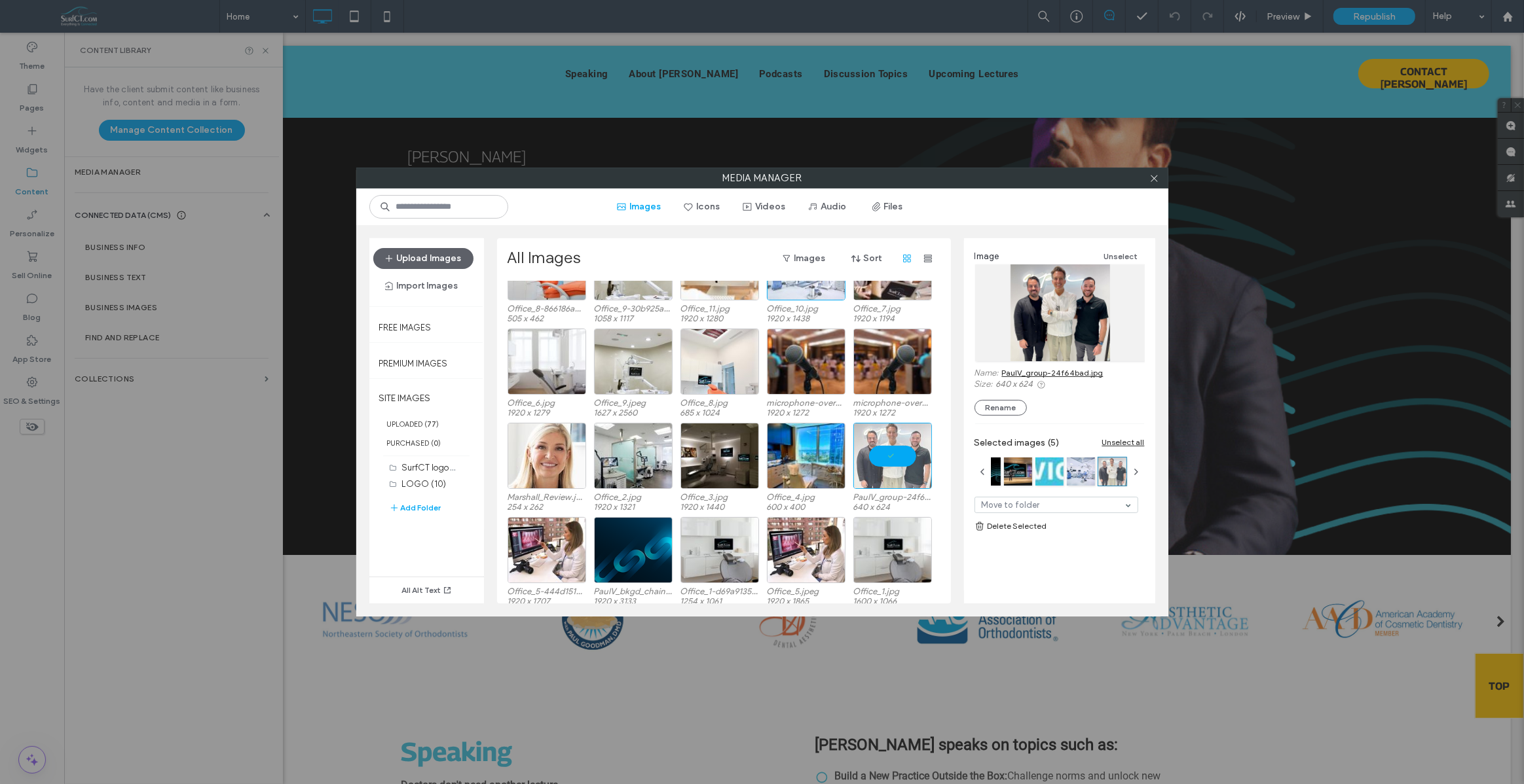
click at [1009, 374] on link "PaulV_group-24f64bad.jpg" at bounding box center [1052, 372] width 101 height 9
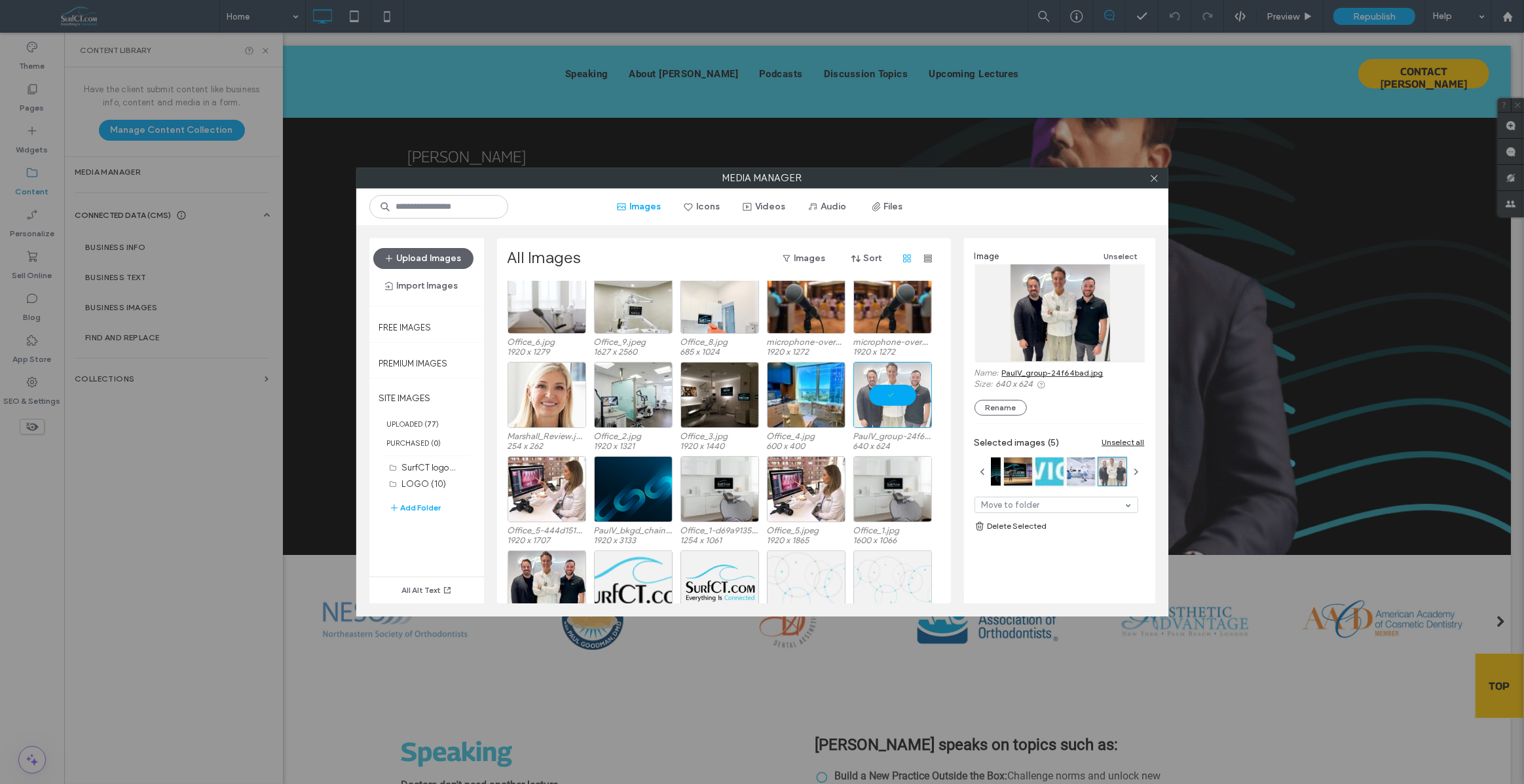
scroll to position [703, 0]
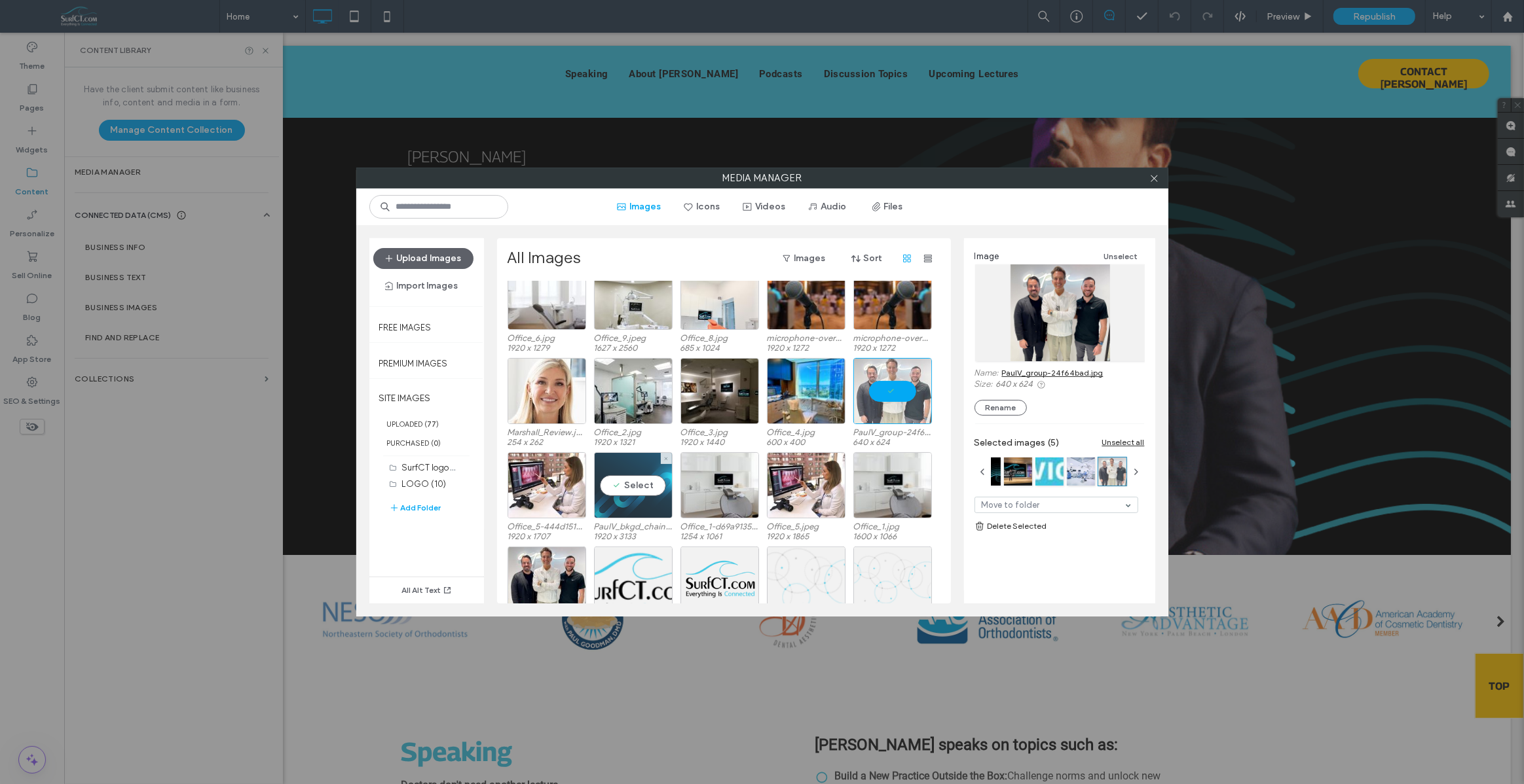
click at [619, 472] on div "Select" at bounding box center [633, 485] width 79 height 66
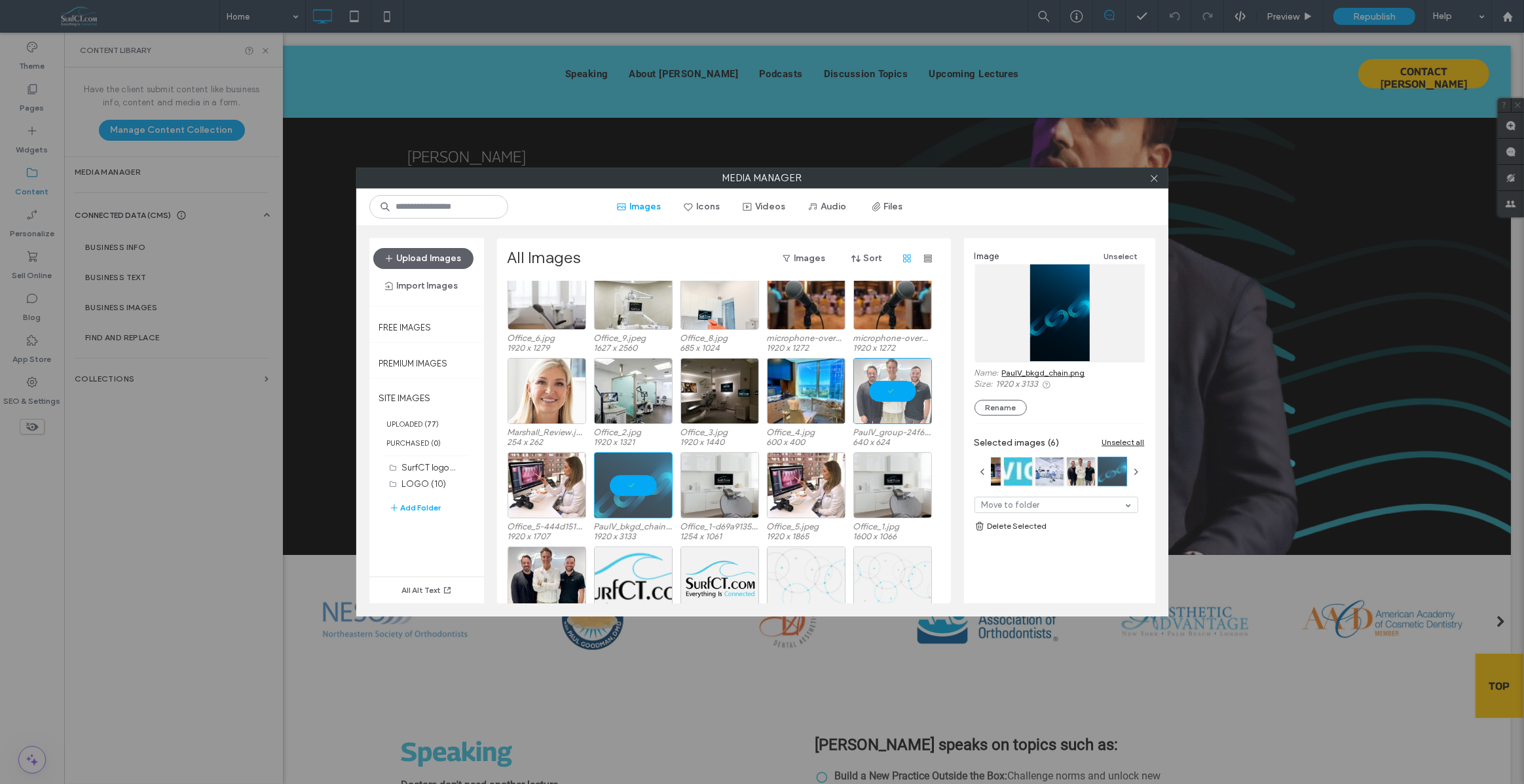
click at [1032, 375] on link "PaulV_bkgd_chain.png" at bounding box center [1044, 372] width 83 height 9
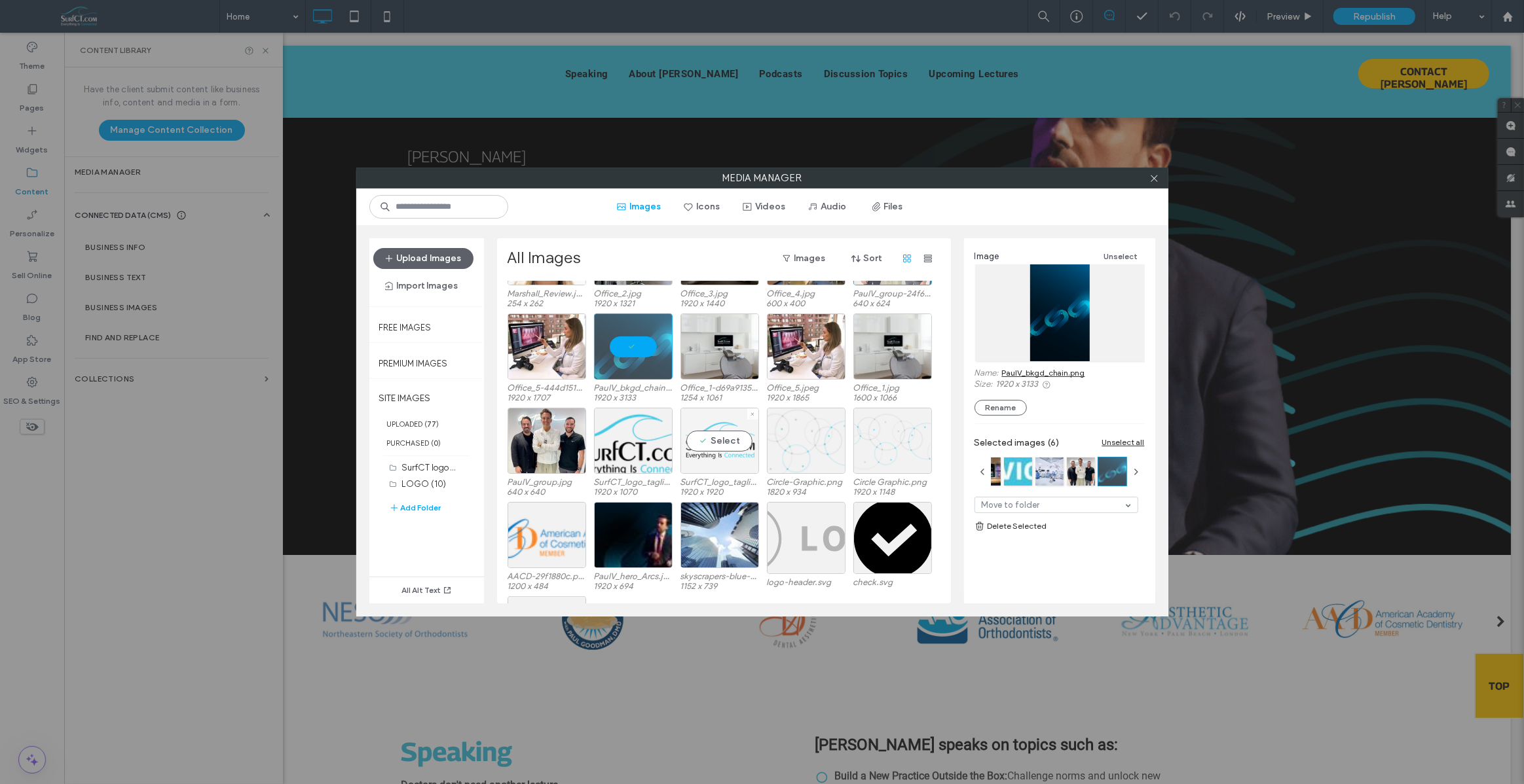
scroll to position [826, 0]
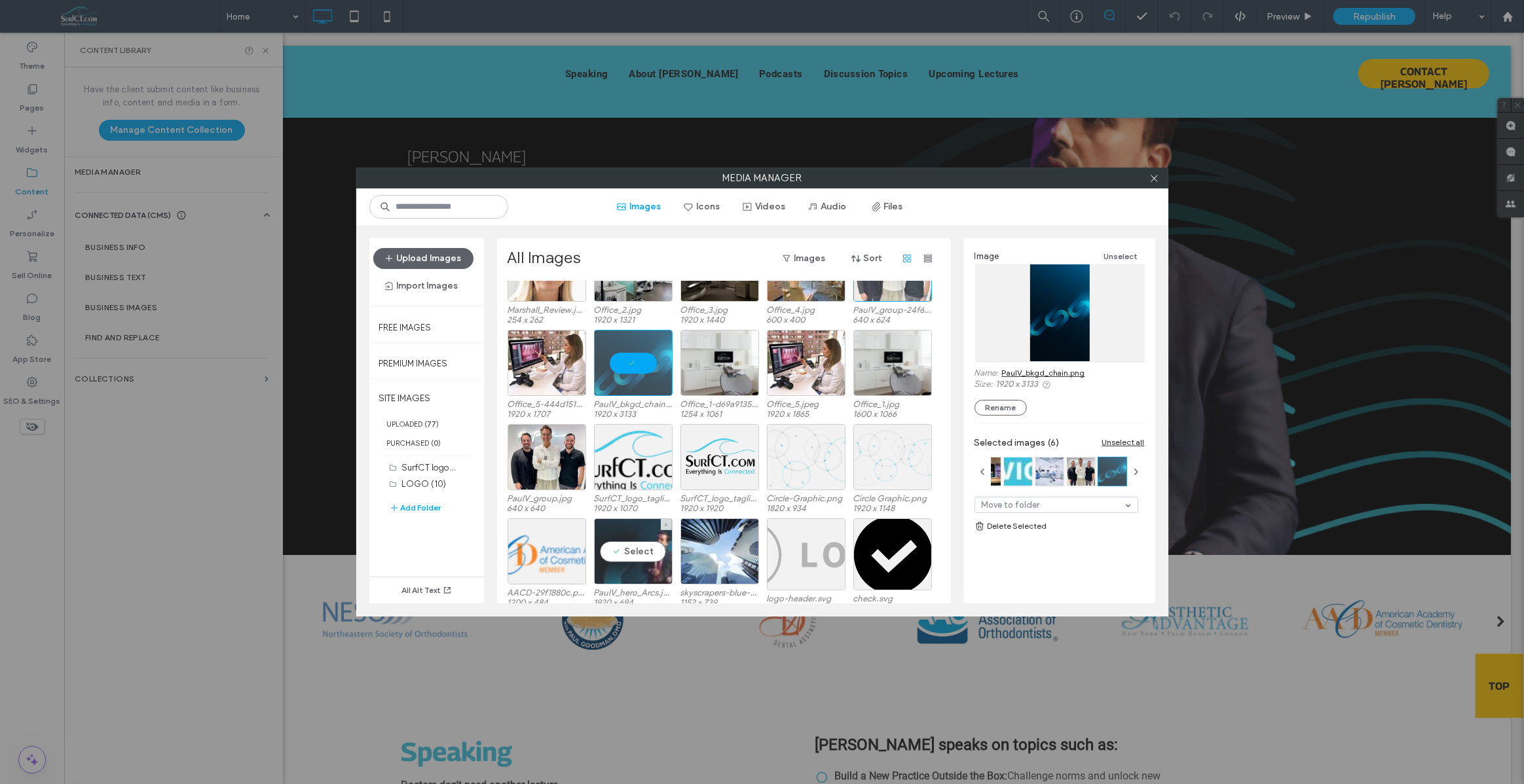
click at [638, 570] on div "Select" at bounding box center [633, 551] width 79 height 66
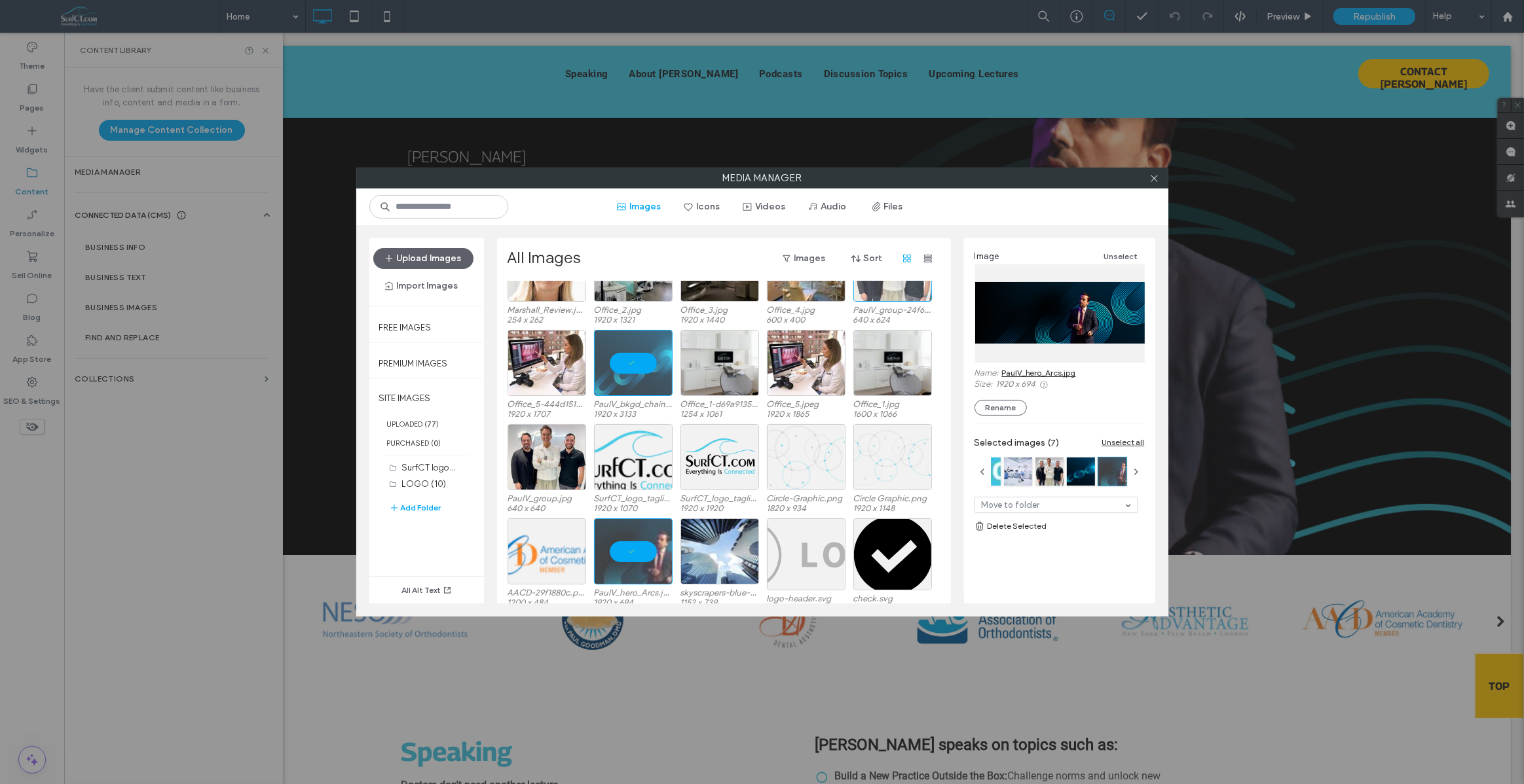
click at [1057, 372] on link "PaulV_hero_Arcs.jpg" at bounding box center [1039, 372] width 74 height 9
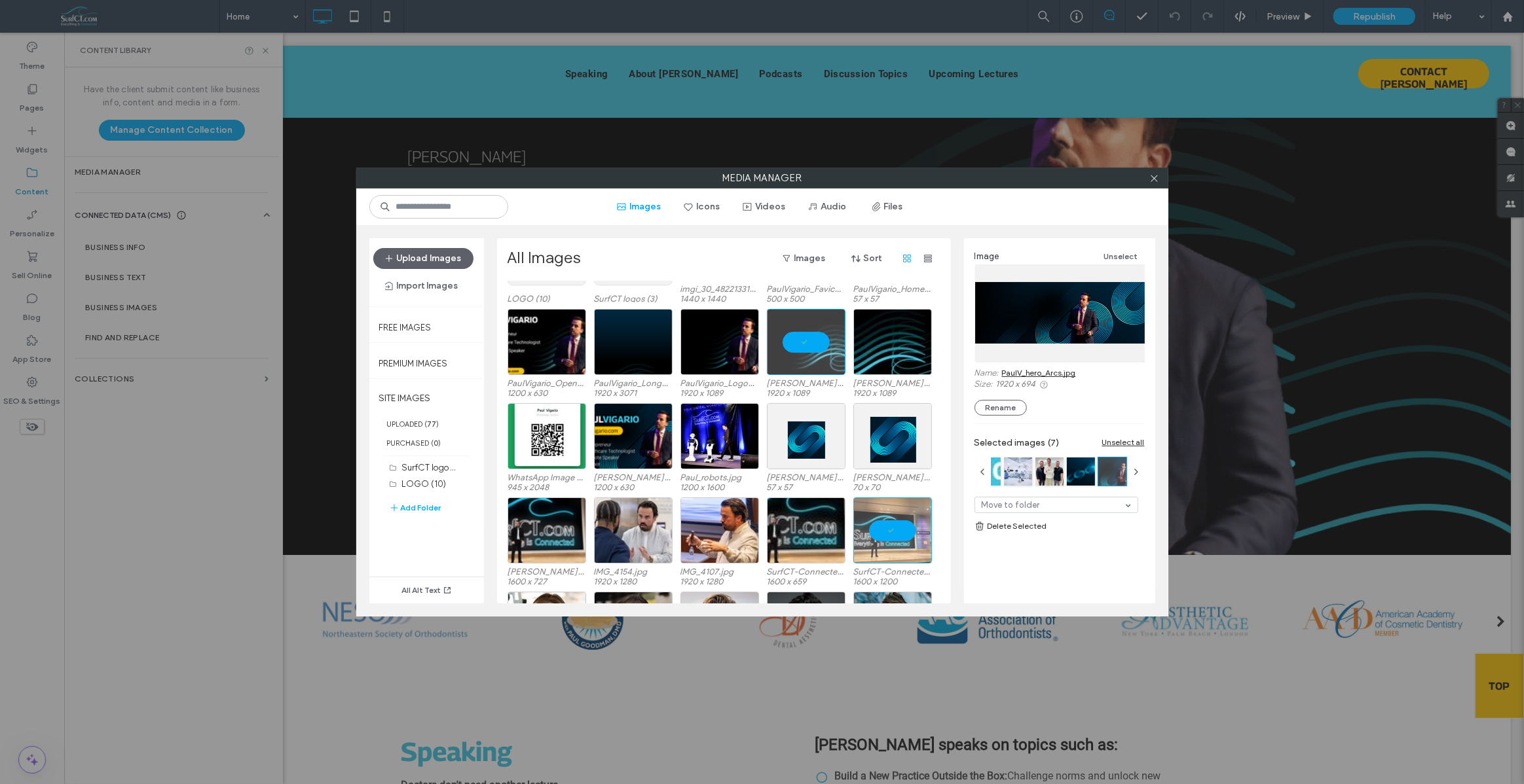
scroll to position [0, 0]
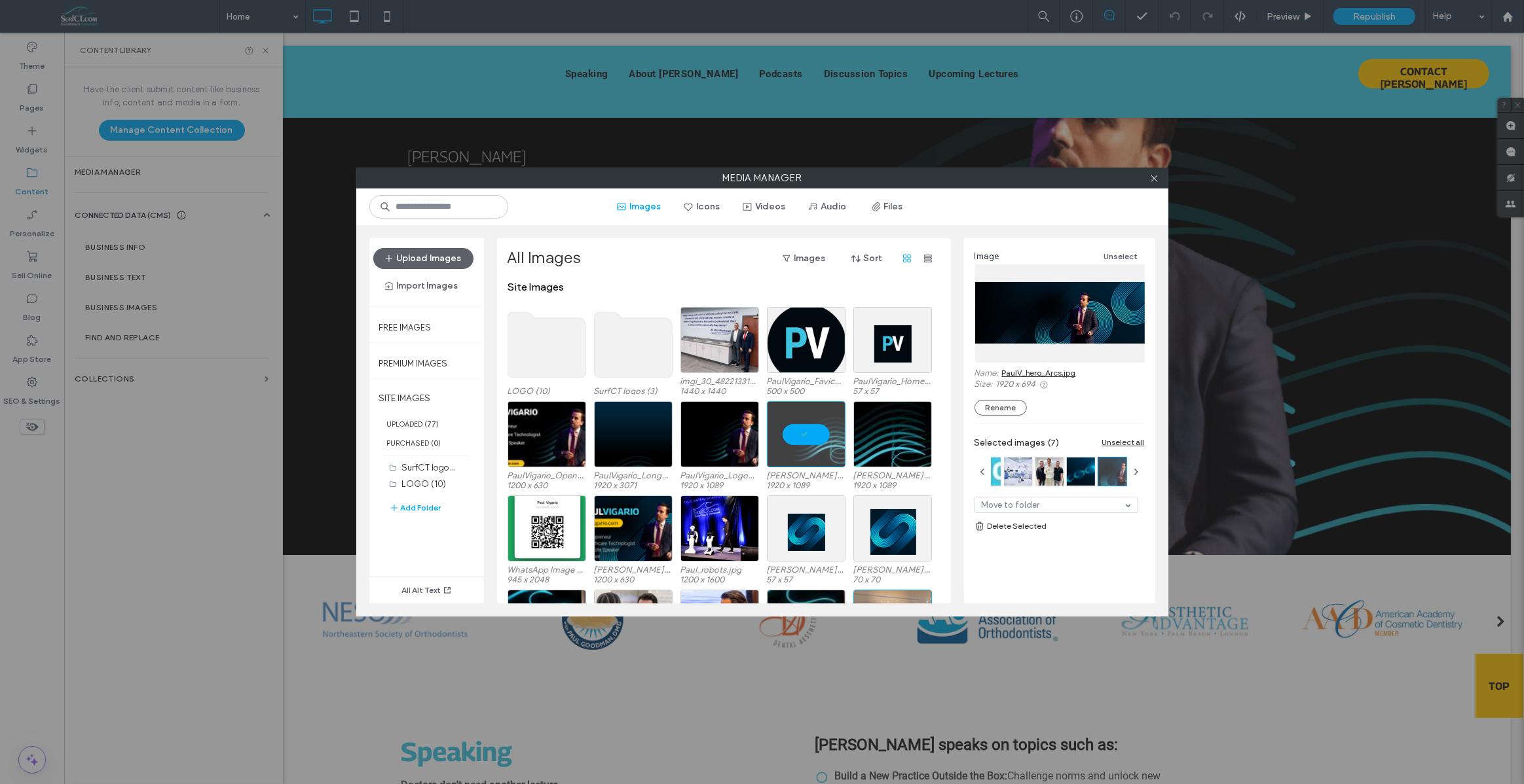
click at [622, 355] on use at bounding box center [633, 344] width 78 height 65
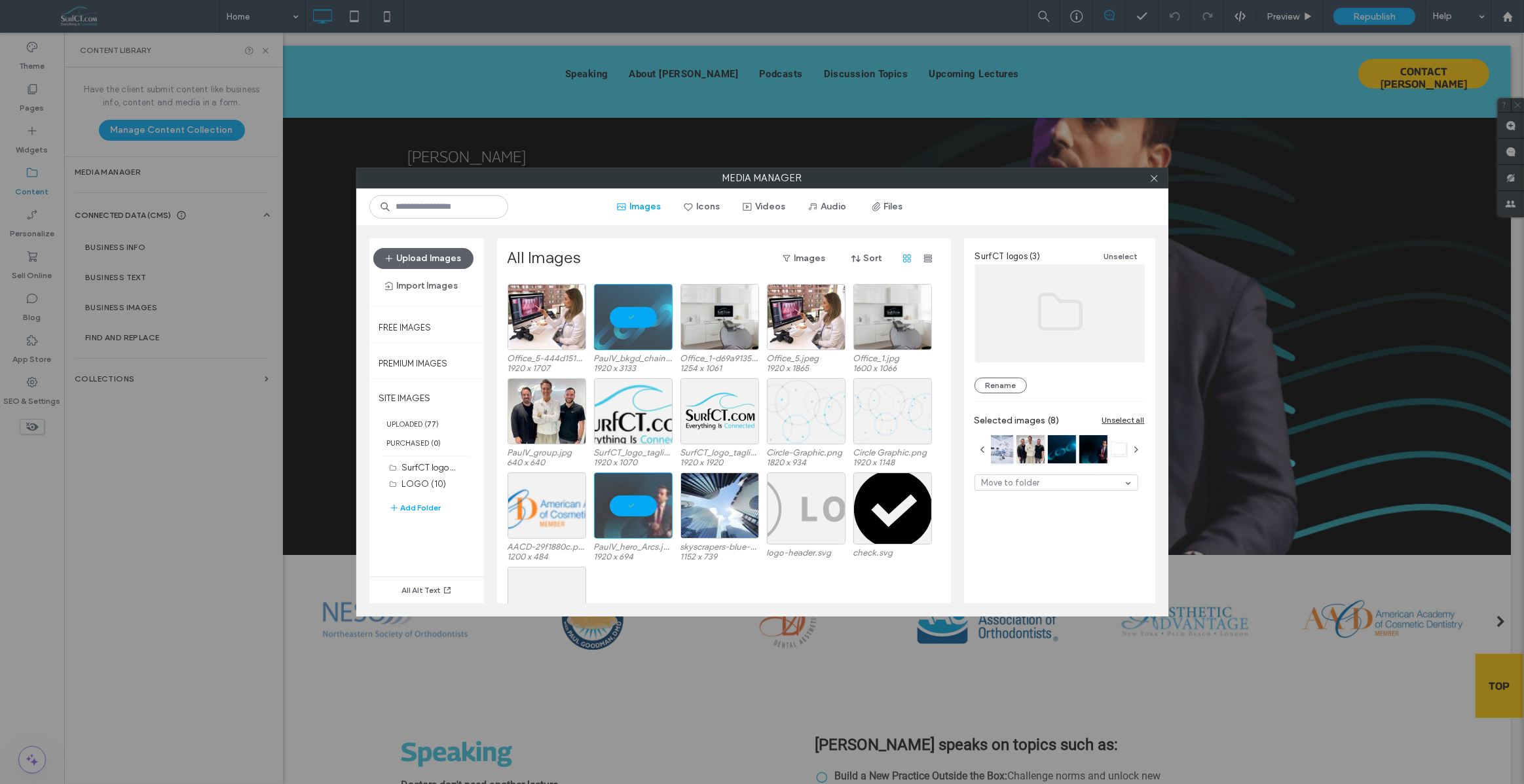
scroll to position [875, 0]
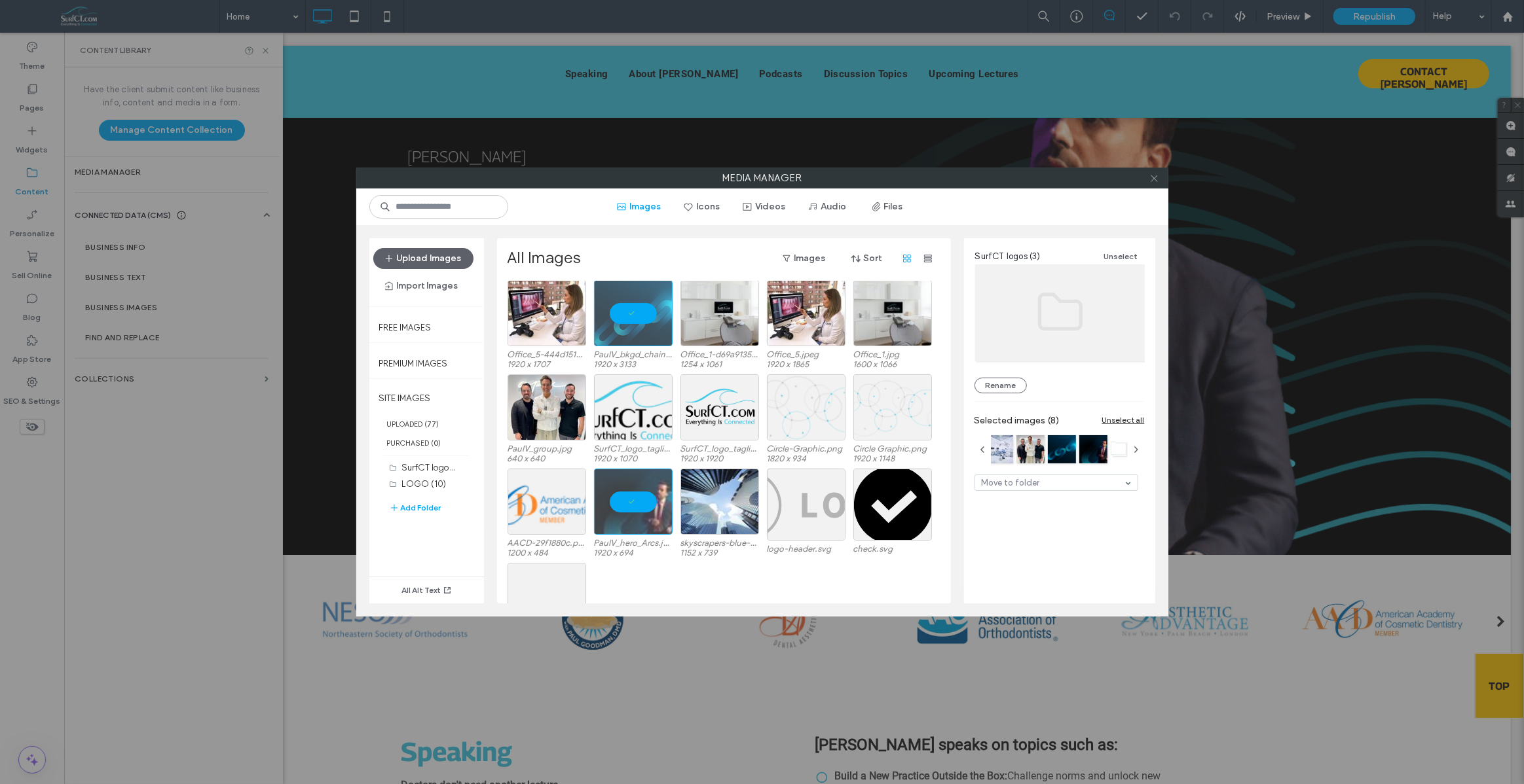
click at [1154, 177] on icon at bounding box center [1154, 178] width 9 height 9
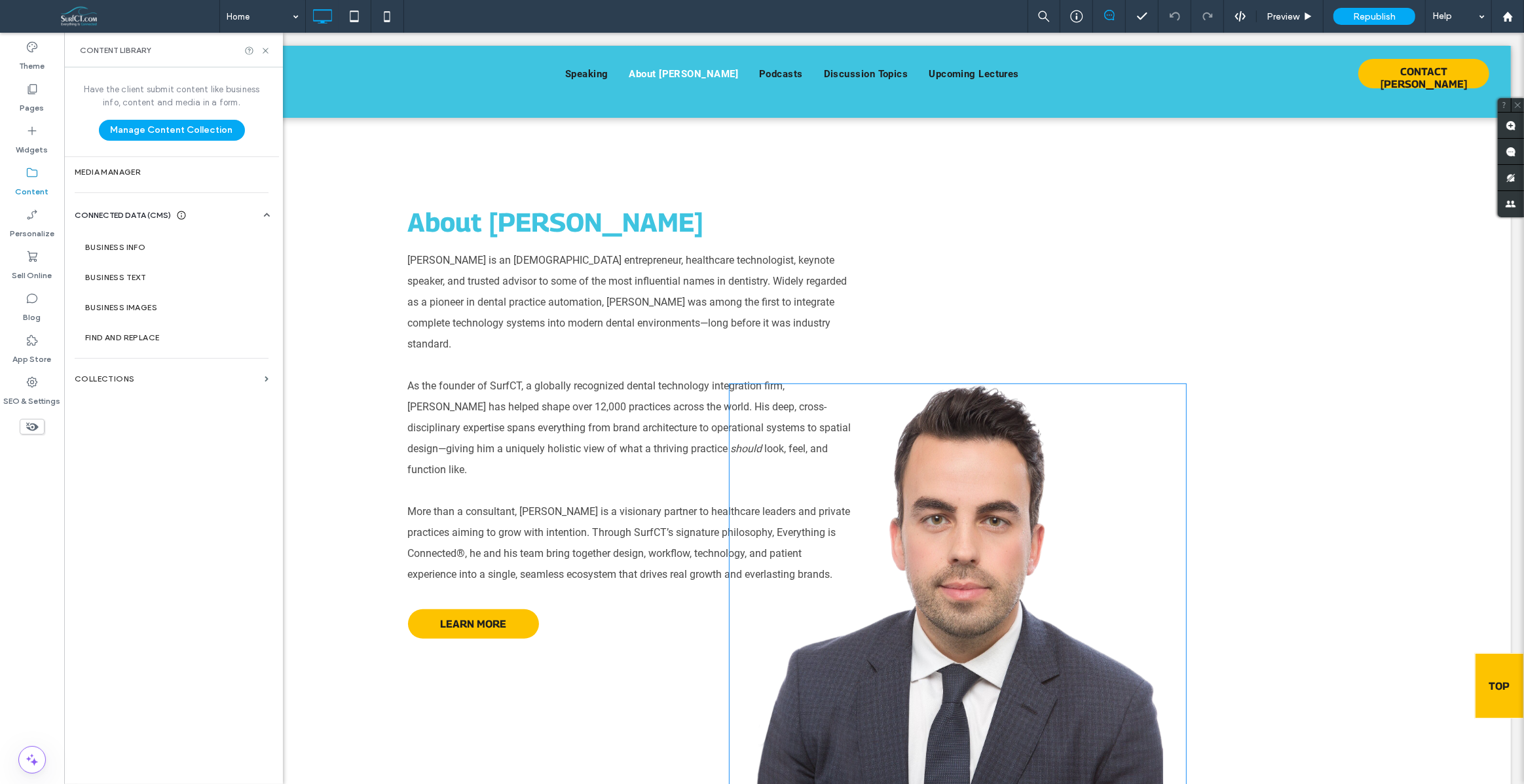
scroll to position [898, 0]
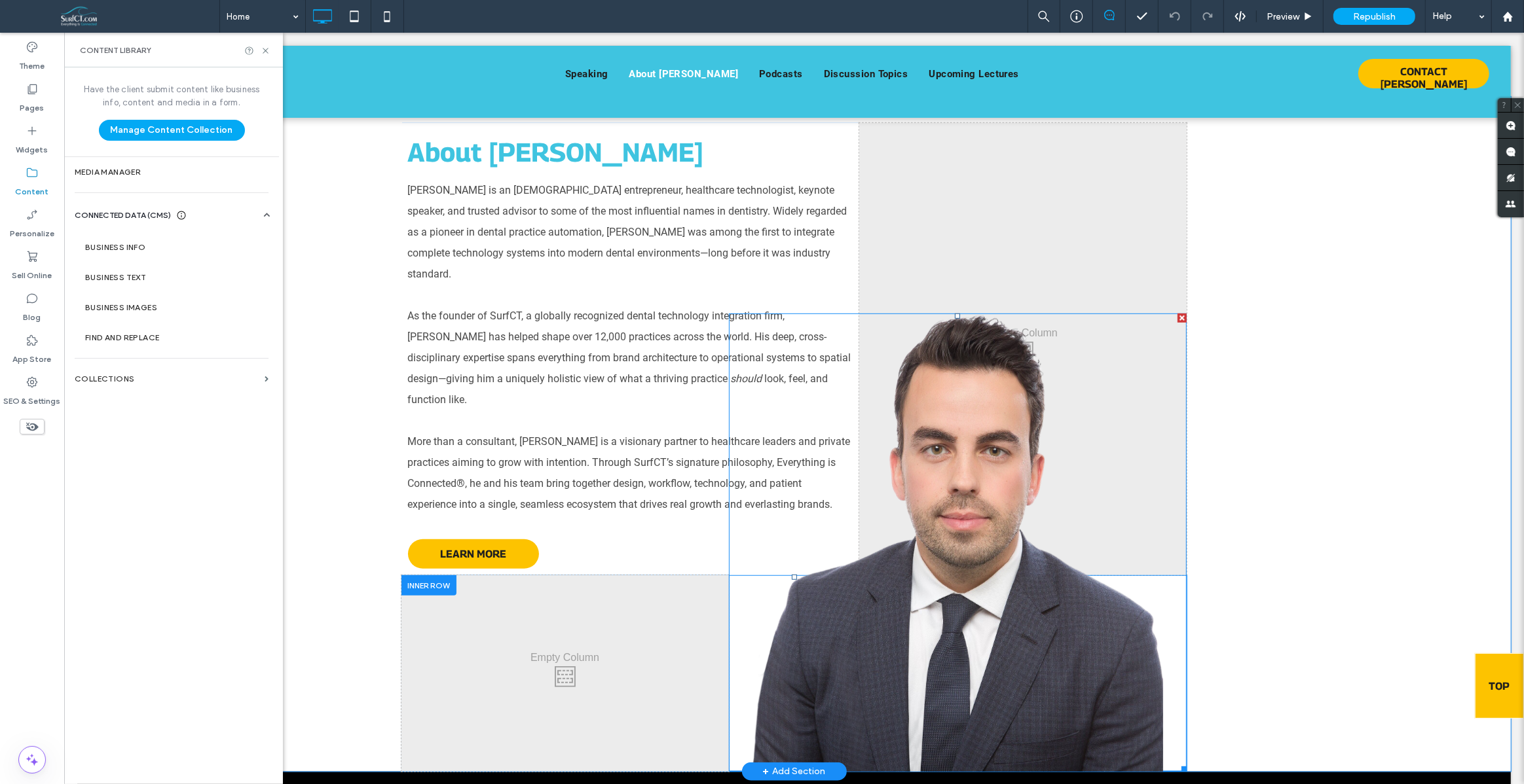
click at [954, 462] on link at bounding box center [957, 542] width 458 height 458
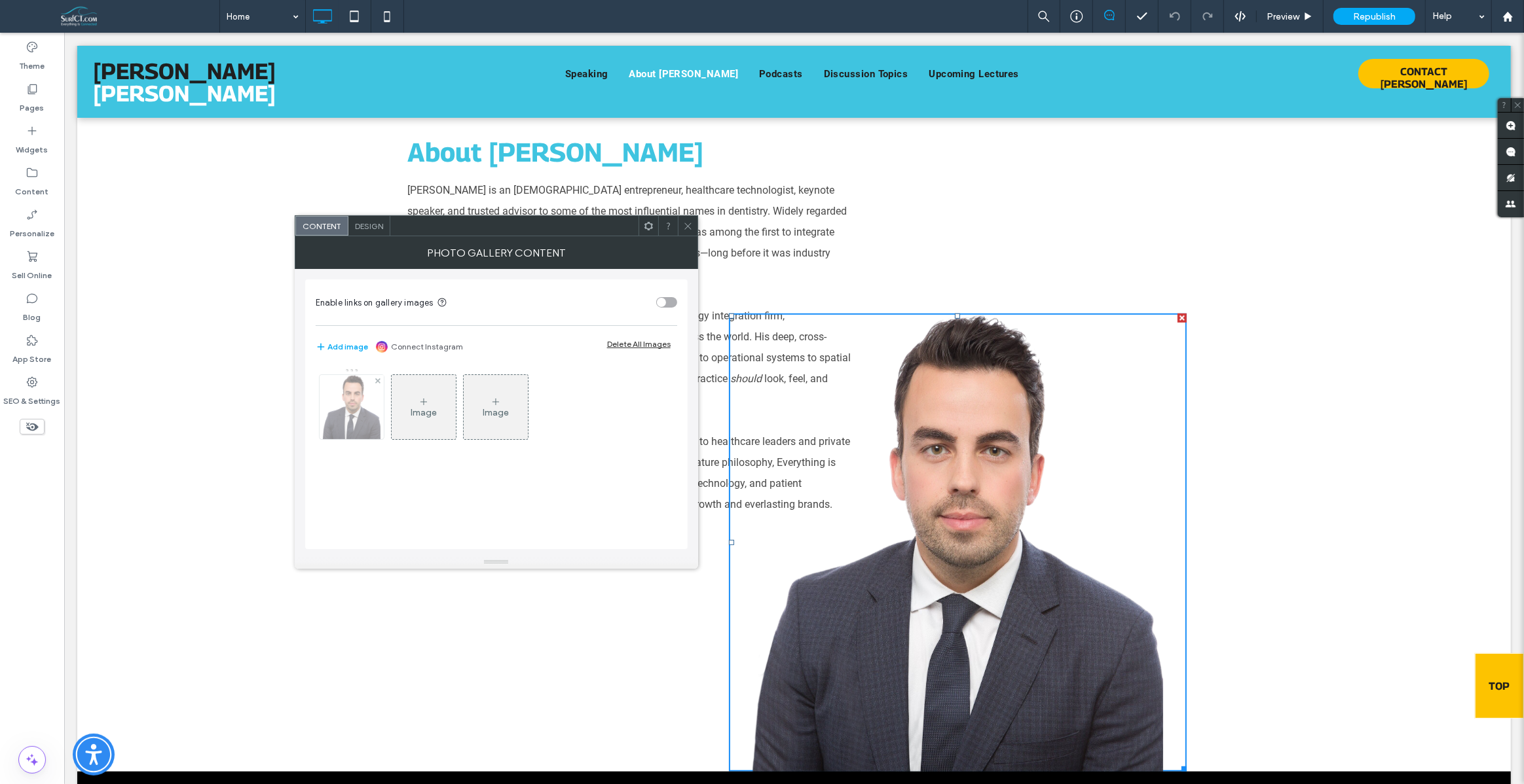
click at [342, 416] on img at bounding box center [351, 407] width 57 height 64
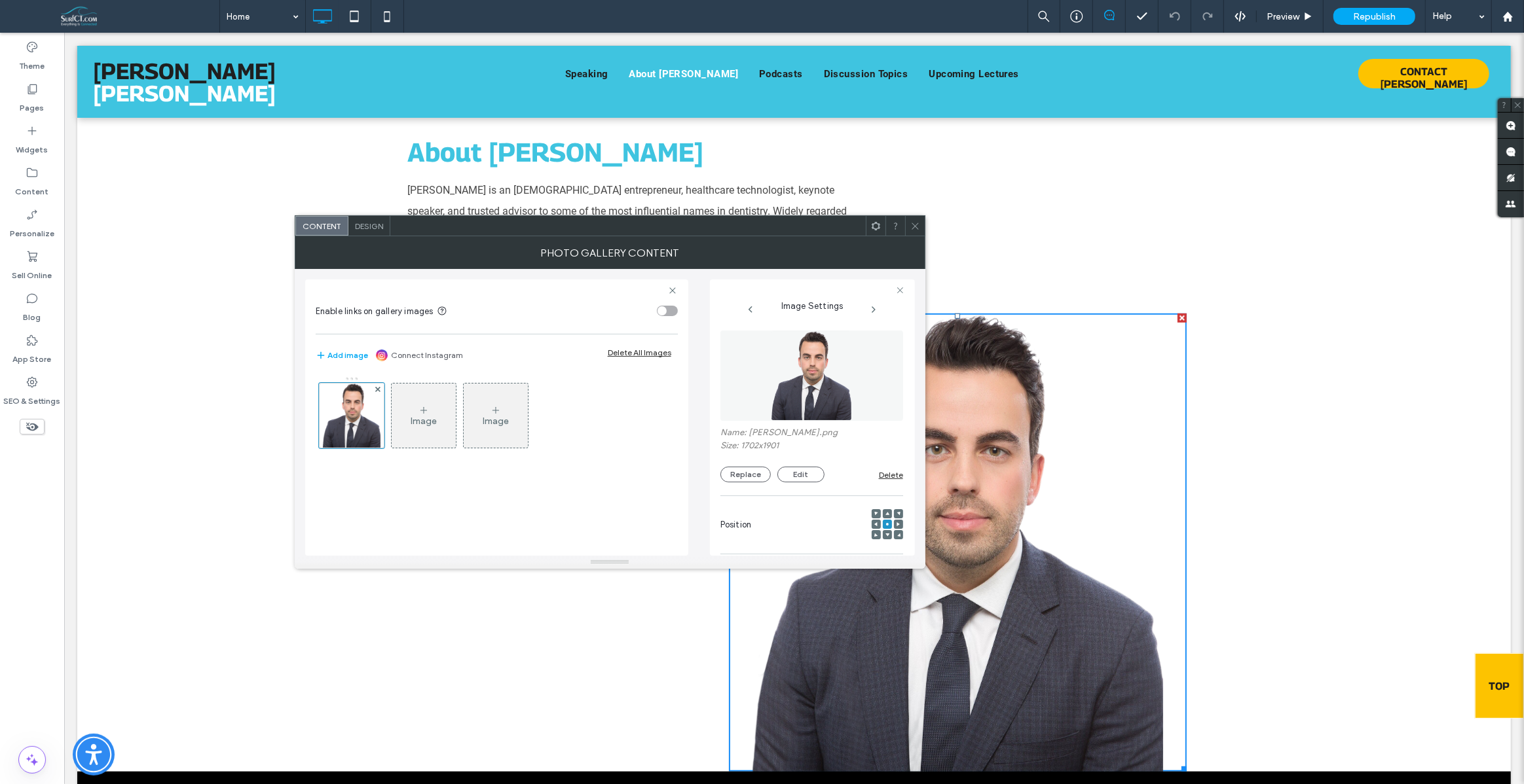
click at [772, 434] on label "Name: [PERSON_NAME].png" at bounding box center [812, 434] width 182 height 13
click at [913, 227] on use at bounding box center [915, 225] width 6 height 6
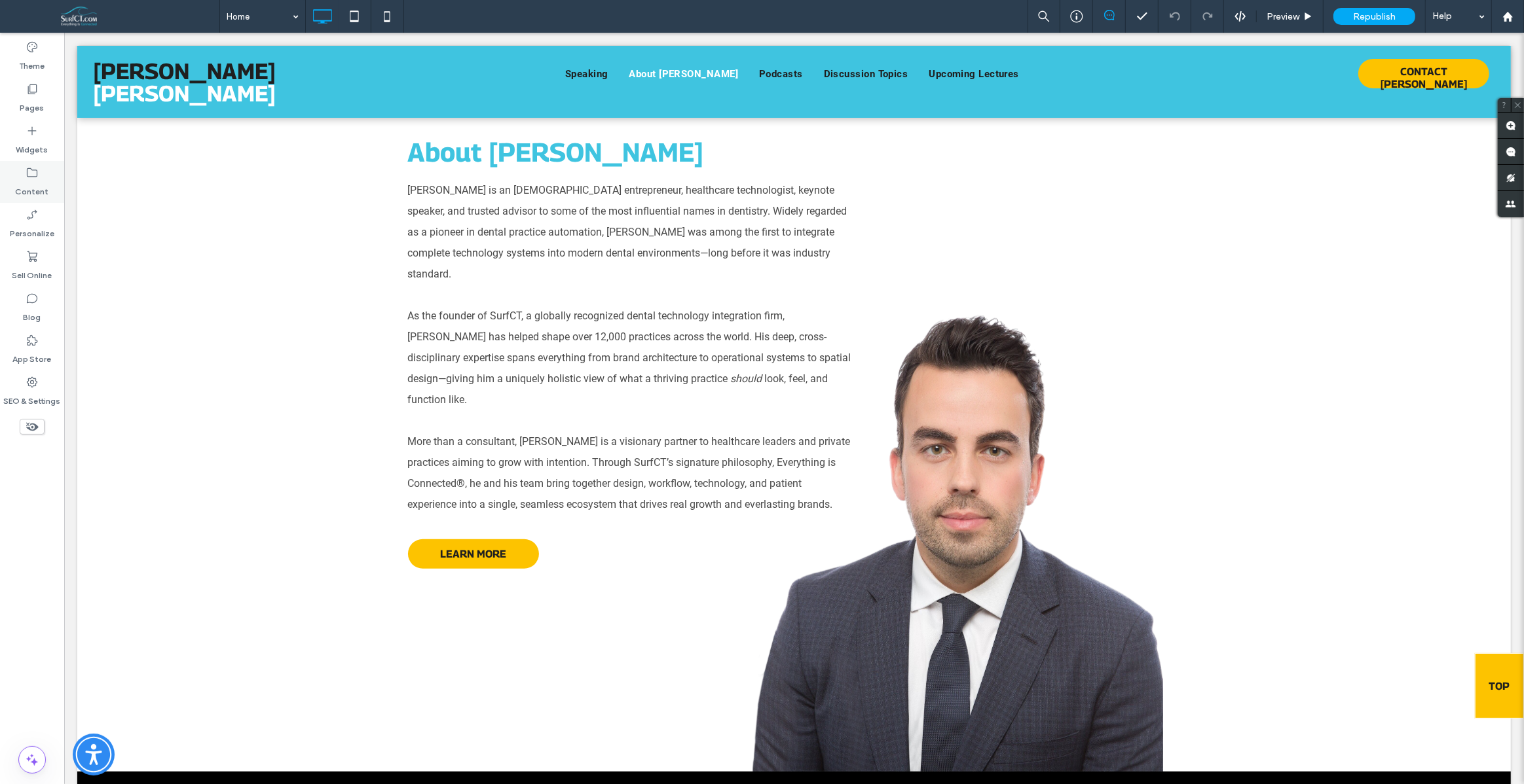
click at [33, 176] on use at bounding box center [31, 173] width 10 height 9
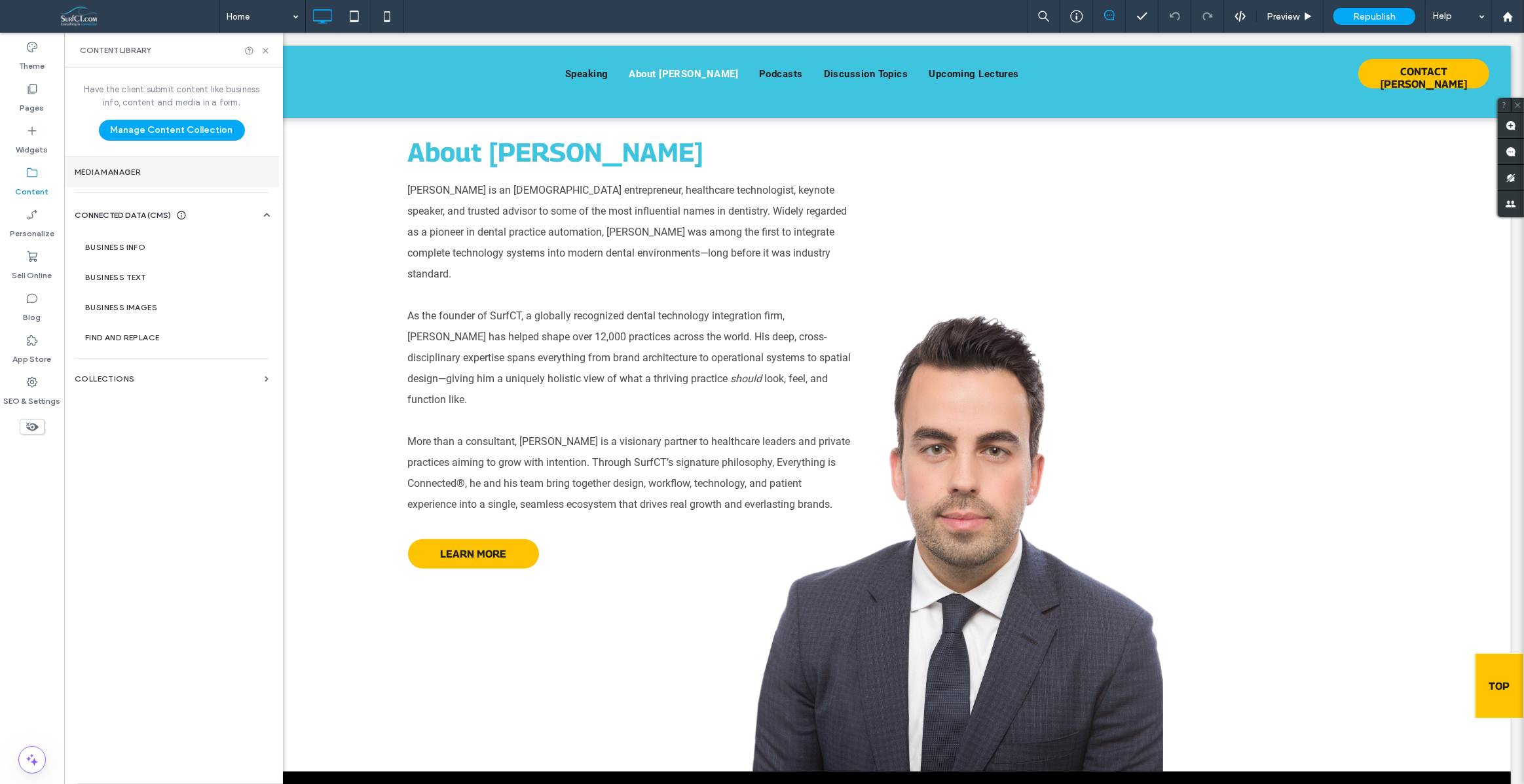
click at [124, 176] on label "Media Manager" at bounding box center [171, 172] width 194 height 9
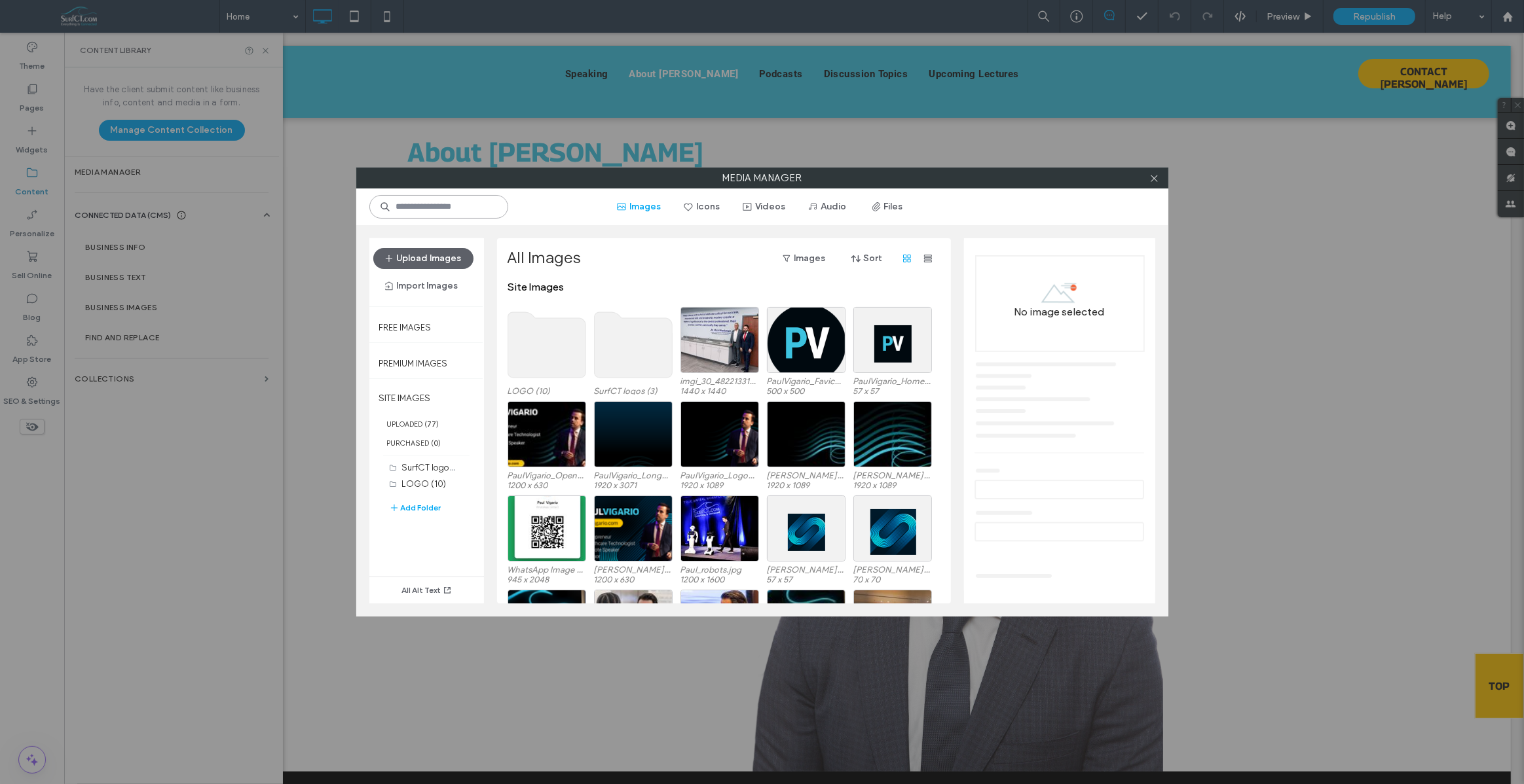
click at [415, 203] on input at bounding box center [439, 207] width 139 height 24
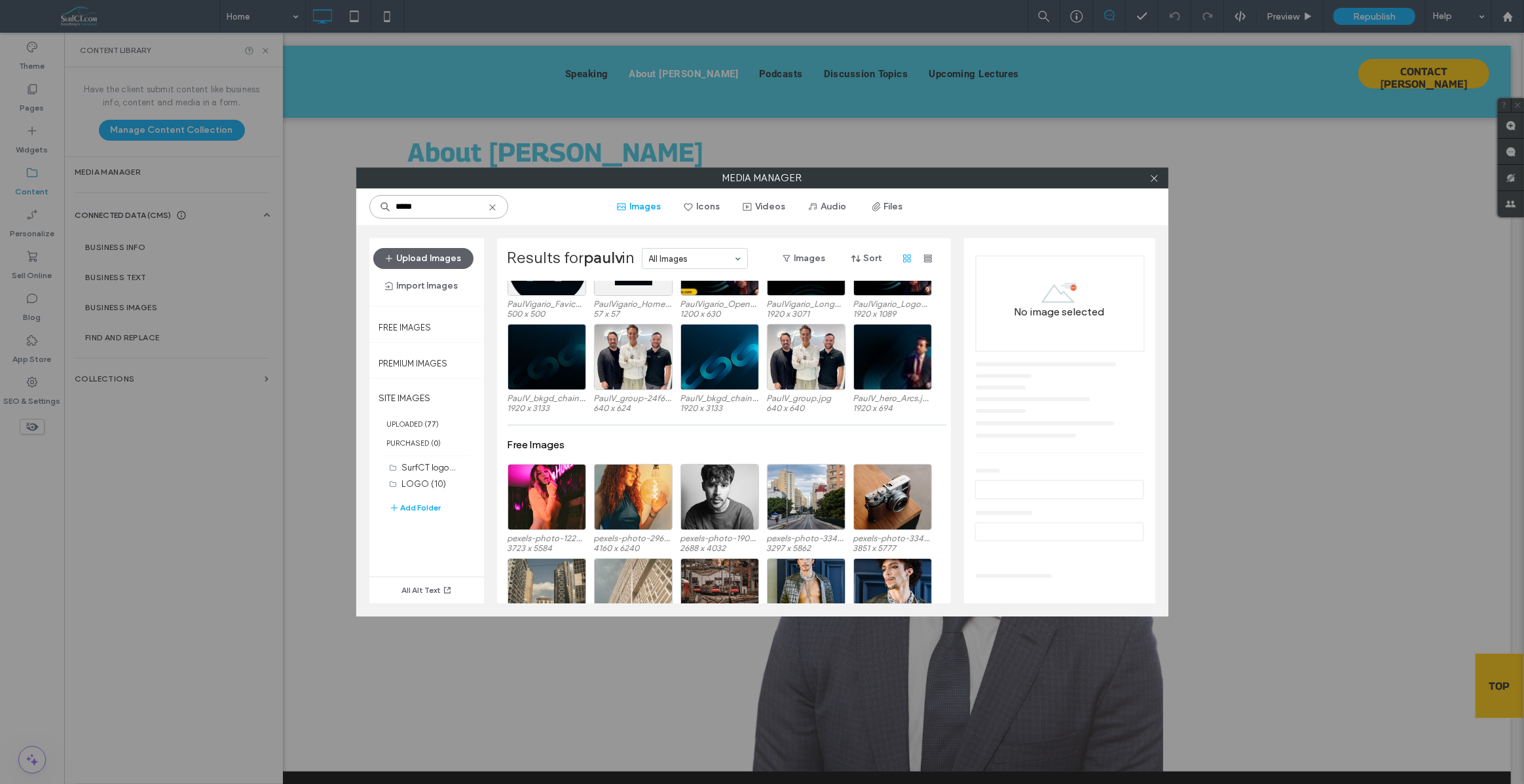
scroll to position [0, 0]
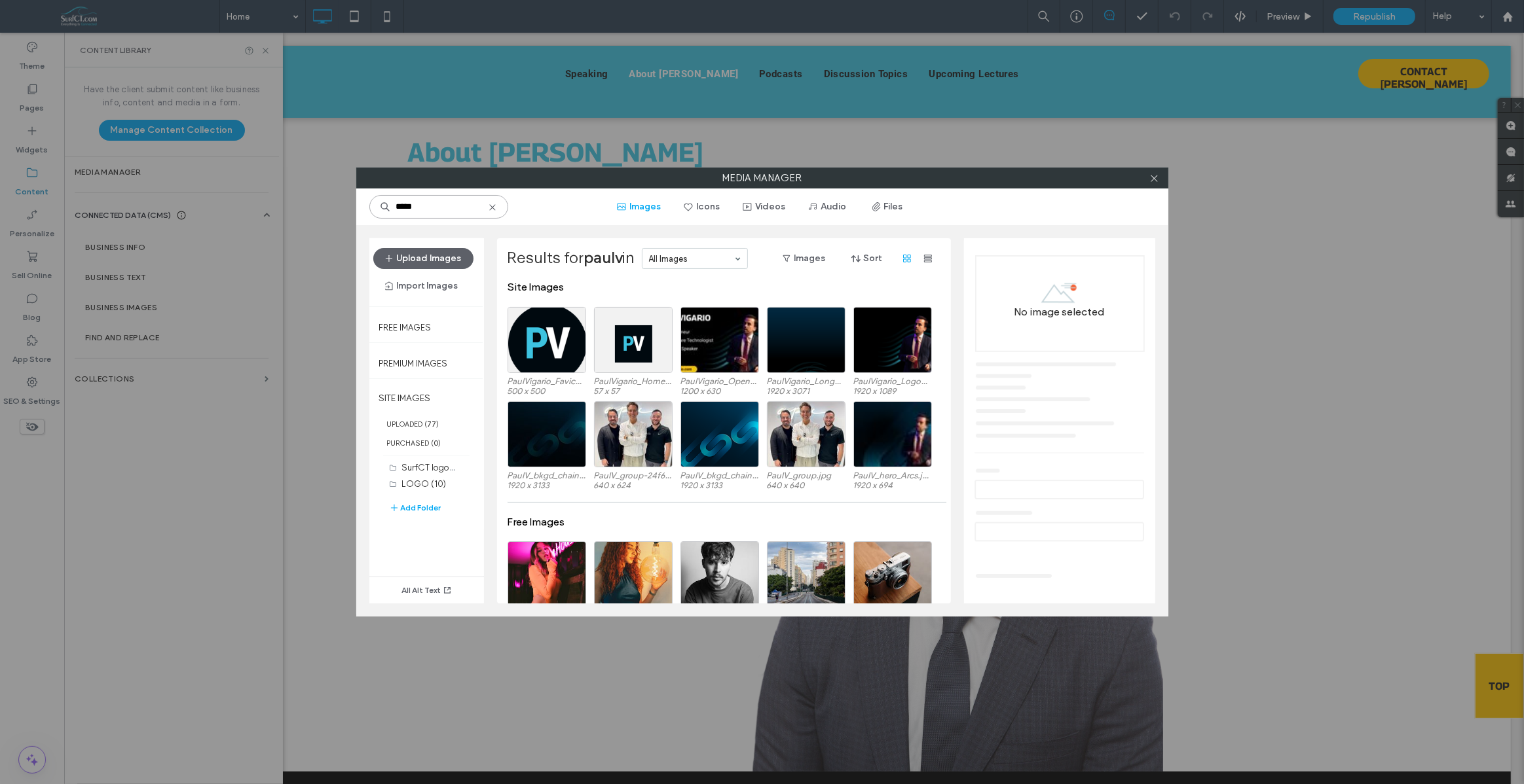
type input "*****"
click at [488, 204] on icon at bounding box center [492, 207] width 10 height 10
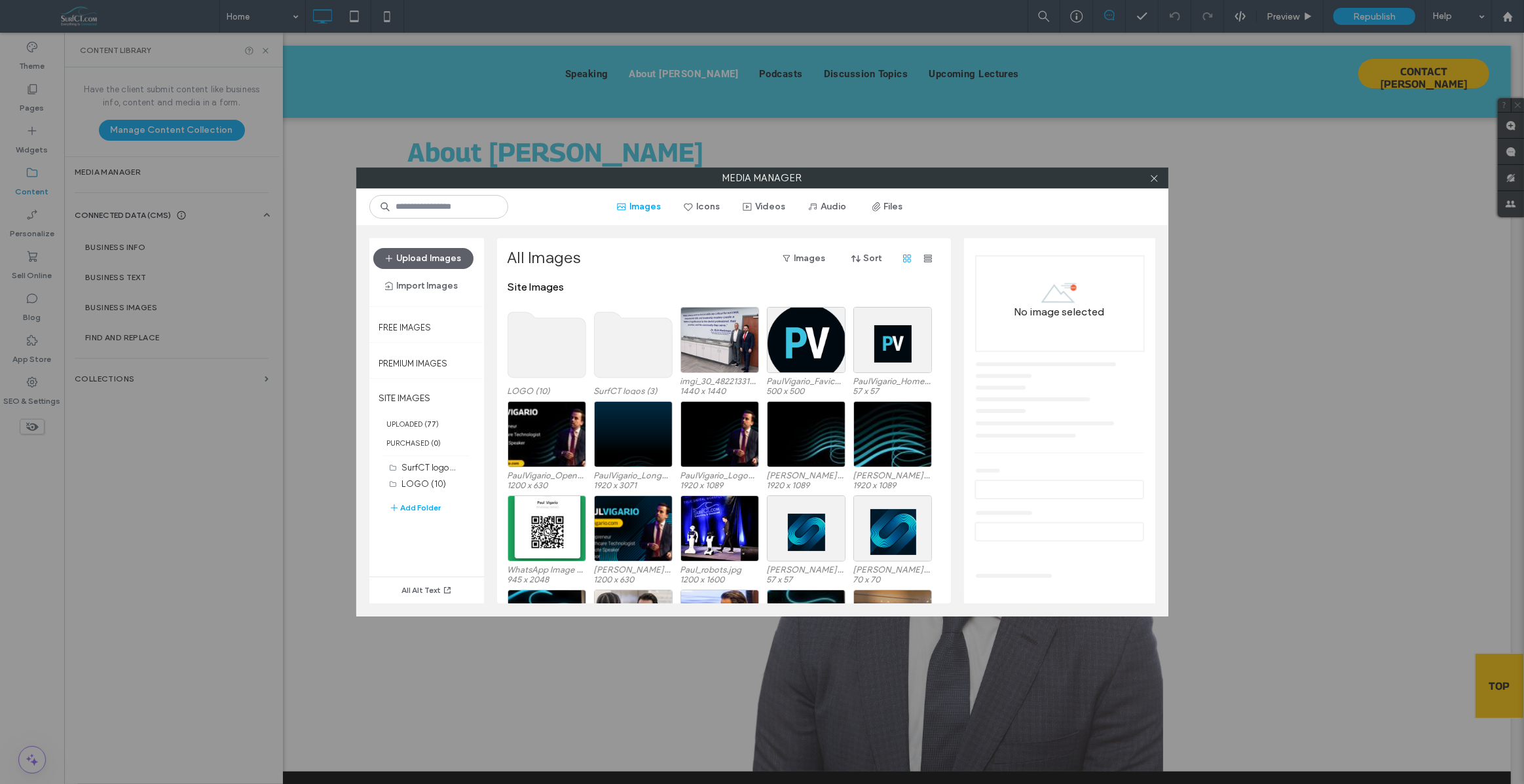
click at [567, 347] on use at bounding box center [546, 344] width 78 height 65
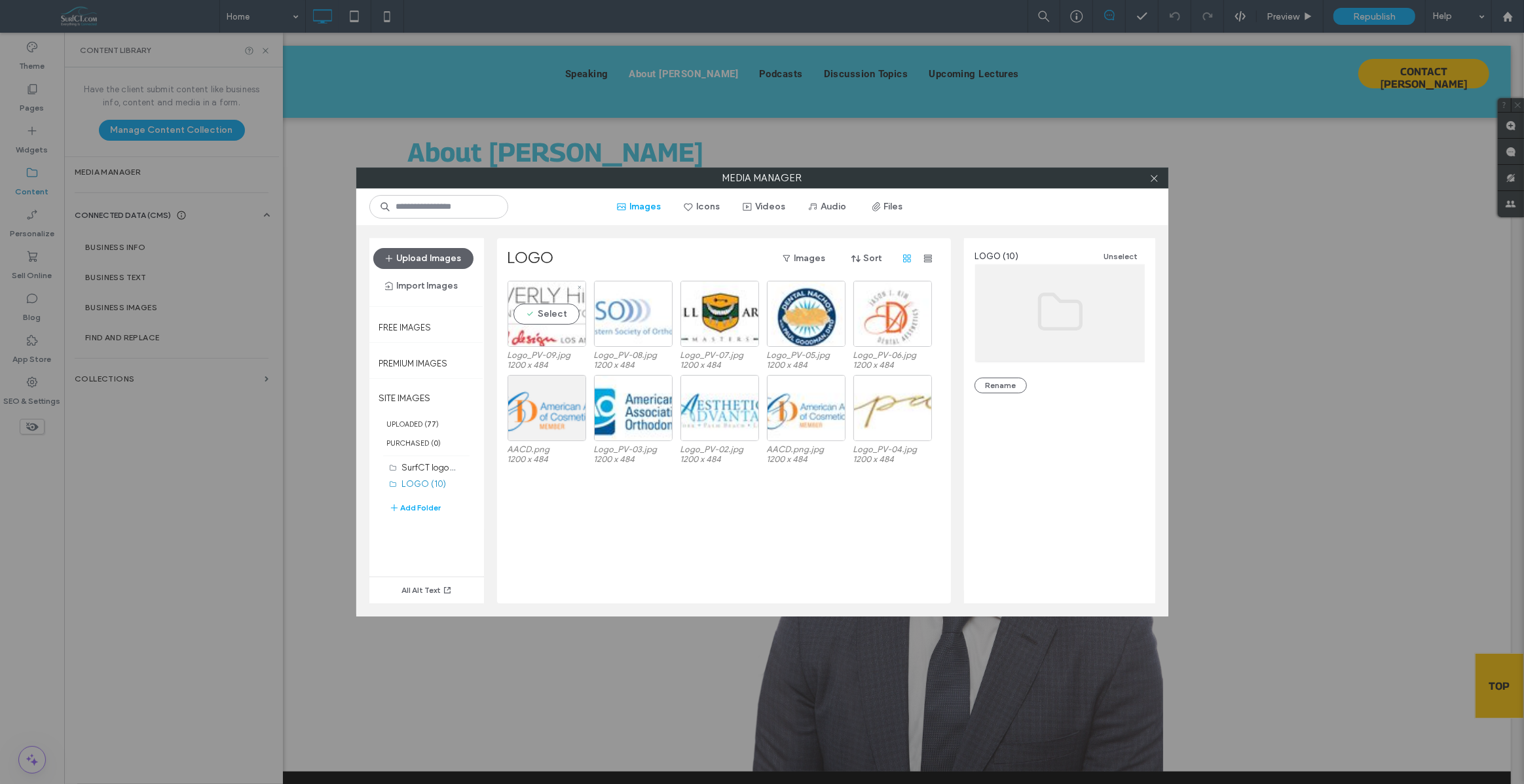
click at [554, 289] on div "Select" at bounding box center [547, 313] width 79 height 66
click at [1054, 373] on link "Logo_PV-09.jpg" at bounding box center [1031, 372] width 59 height 9
click at [619, 290] on div "Select" at bounding box center [633, 313] width 79 height 66
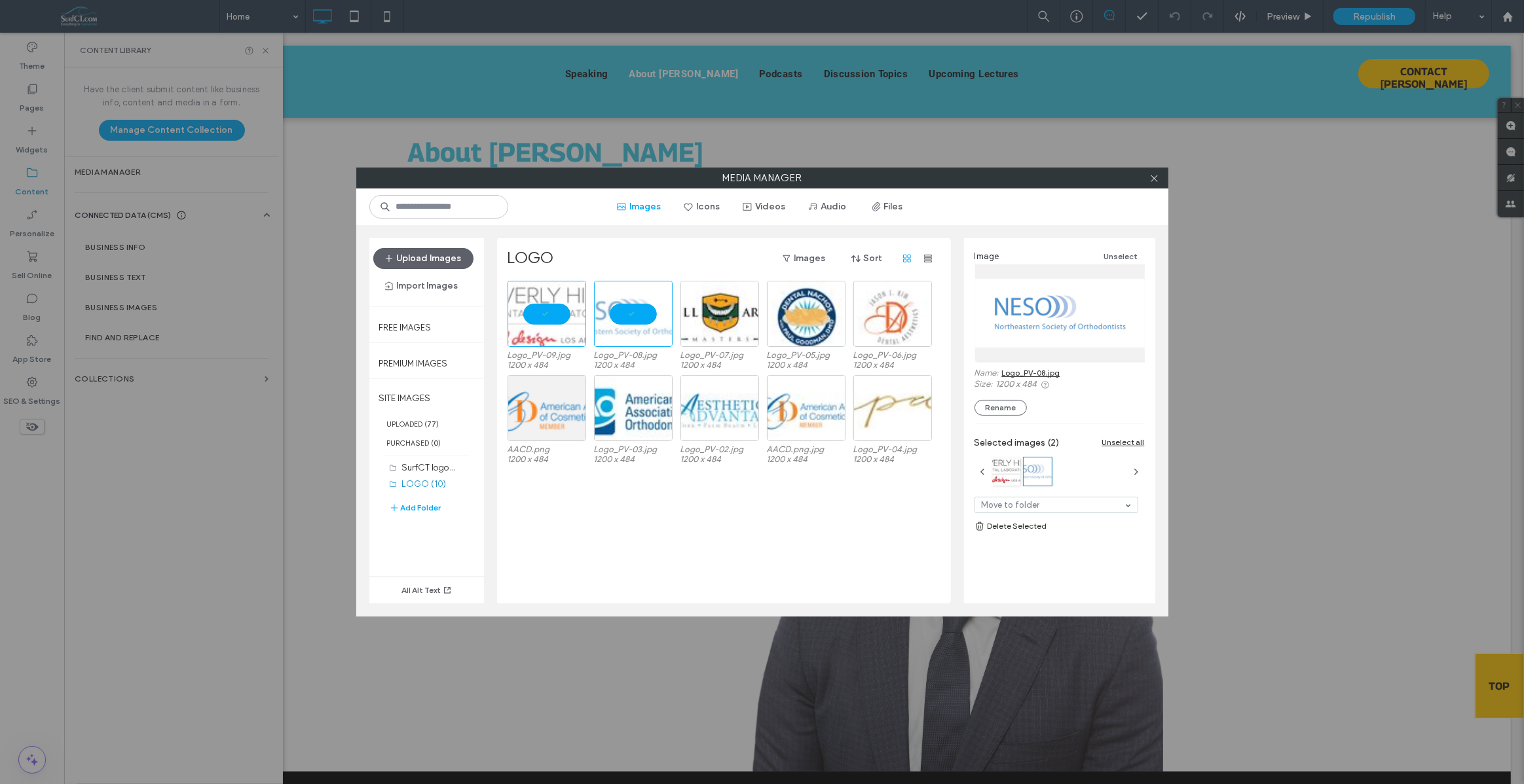
click at [1030, 372] on link "Logo_PV-08.jpg" at bounding box center [1031, 372] width 58 height 9
click at [724, 297] on div "Select" at bounding box center [720, 313] width 79 height 66
click at [1047, 370] on link "Logo_PV-07.jpg" at bounding box center [1031, 372] width 58 height 9
click at [808, 298] on div "Select" at bounding box center [806, 313] width 79 height 66
click at [1053, 371] on link "Logo_PV-05.jpg" at bounding box center [1031, 372] width 58 height 9
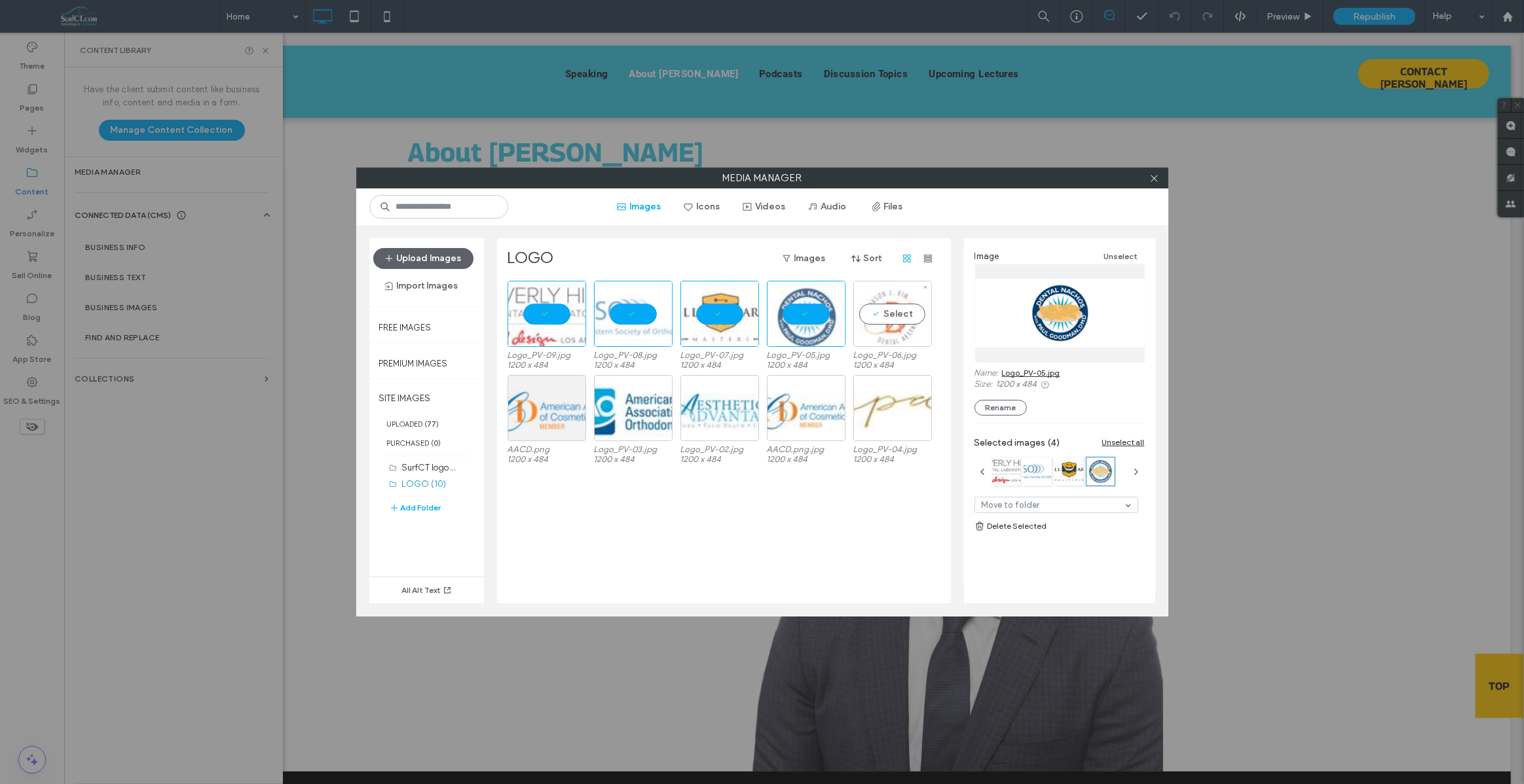
click at [862, 288] on div "Select" at bounding box center [893, 313] width 79 height 66
click at [1047, 373] on link "Logo_PV-06.jpg" at bounding box center [1031, 372] width 59 height 9
click at [531, 394] on div "Select" at bounding box center [547, 408] width 79 height 66
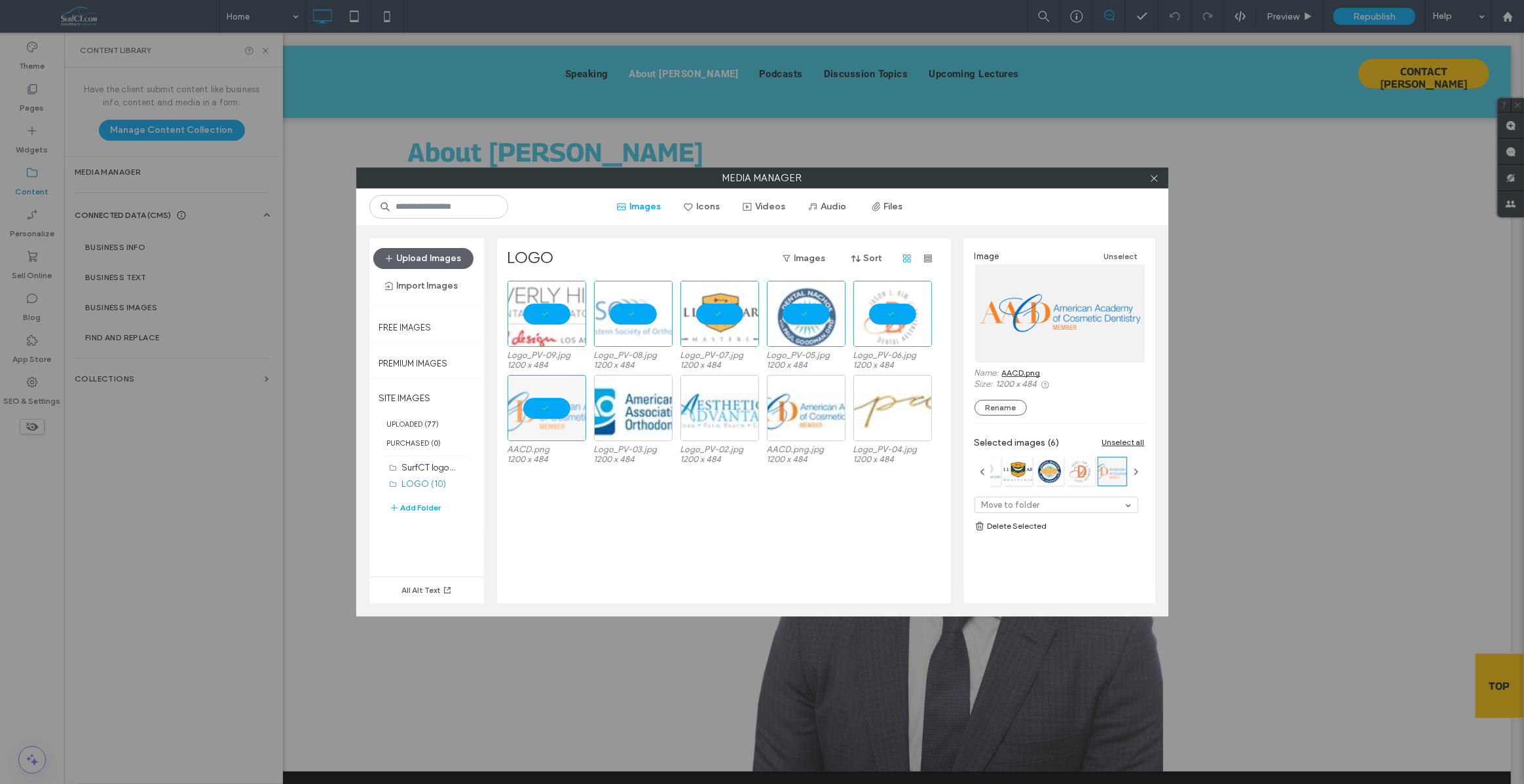
click at [1012, 372] on link "AACD.png" at bounding box center [1021, 372] width 39 height 9
click at [634, 387] on div "Select" at bounding box center [633, 408] width 79 height 66
click at [1032, 372] on link "Logo_PV-03.jpg" at bounding box center [1030, 372] width 57 height 9
click at [726, 390] on div "Select" at bounding box center [720, 408] width 79 height 66
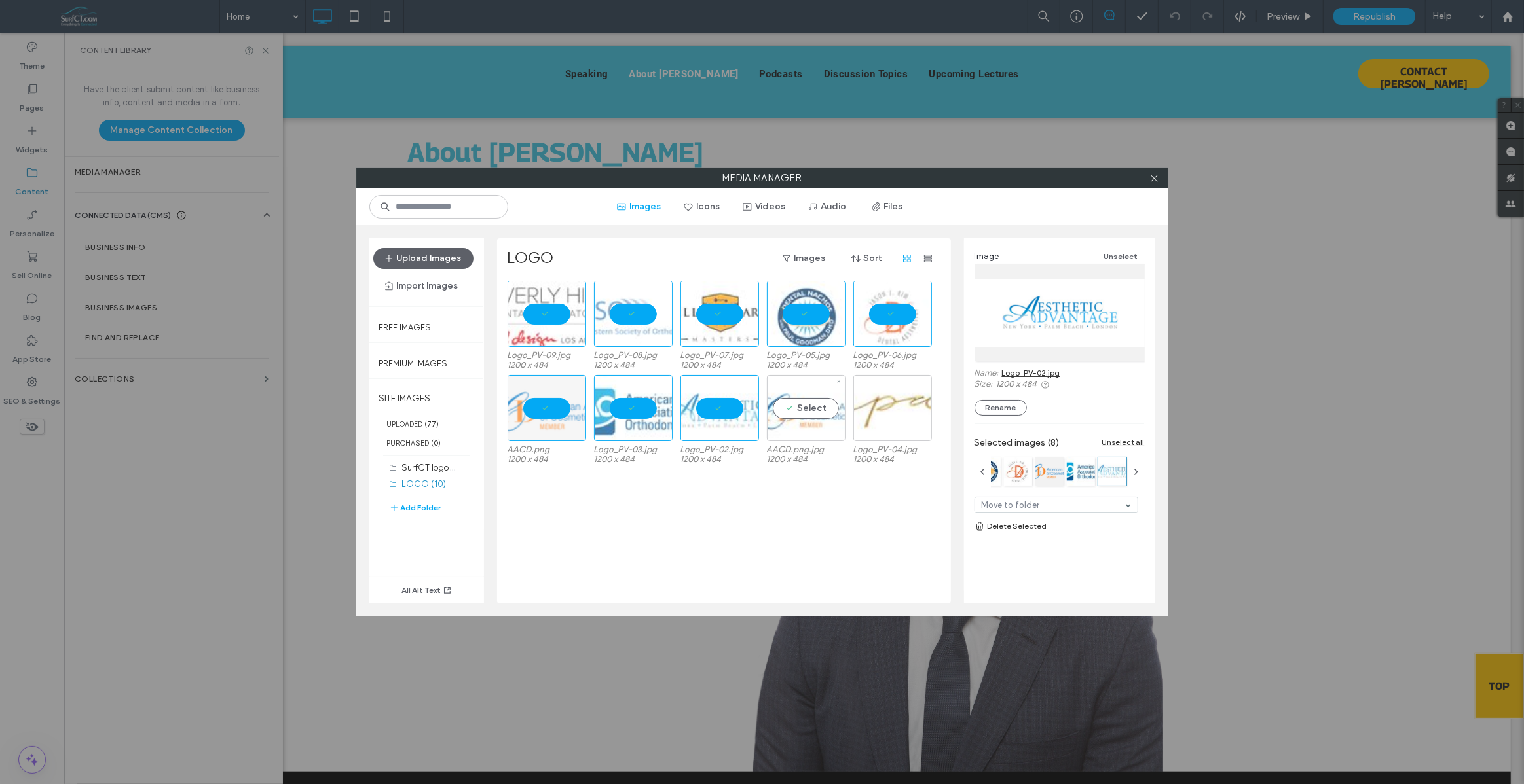
click at [793, 393] on div "Select" at bounding box center [806, 408] width 79 height 66
click at [1030, 328] on div at bounding box center [1060, 313] width 171 height 97
click at [1027, 372] on link "AACD.png.jpg" at bounding box center [1028, 372] width 53 height 9
click at [895, 392] on div "Select" at bounding box center [893, 408] width 79 height 66
click at [1047, 372] on link "Logo_PV-04.jpg" at bounding box center [1031, 372] width 59 height 9
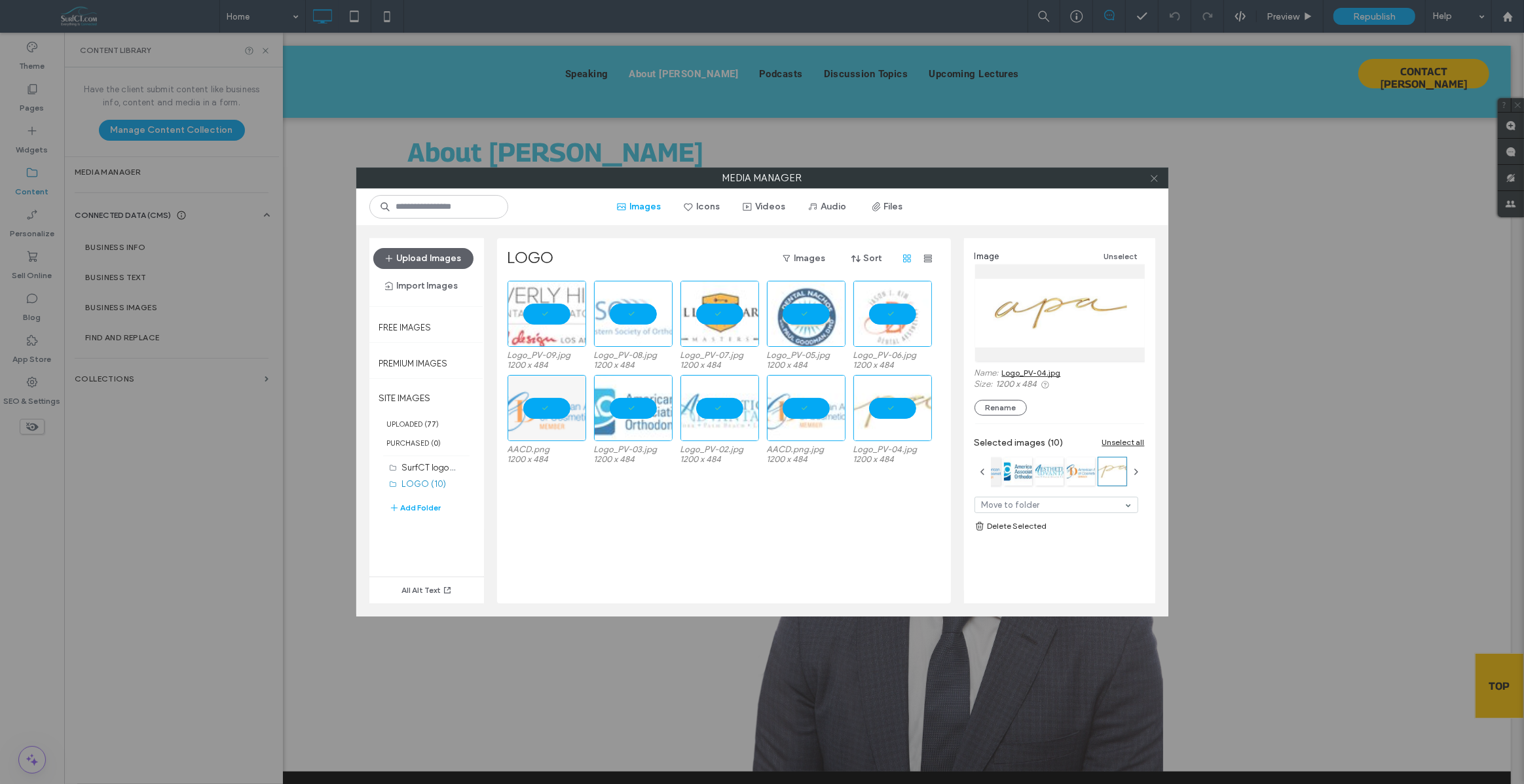
click at [1150, 182] on span at bounding box center [1154, 178] width 9 height 20
